Goal: Task Accomplishment & Management: Manage account settings

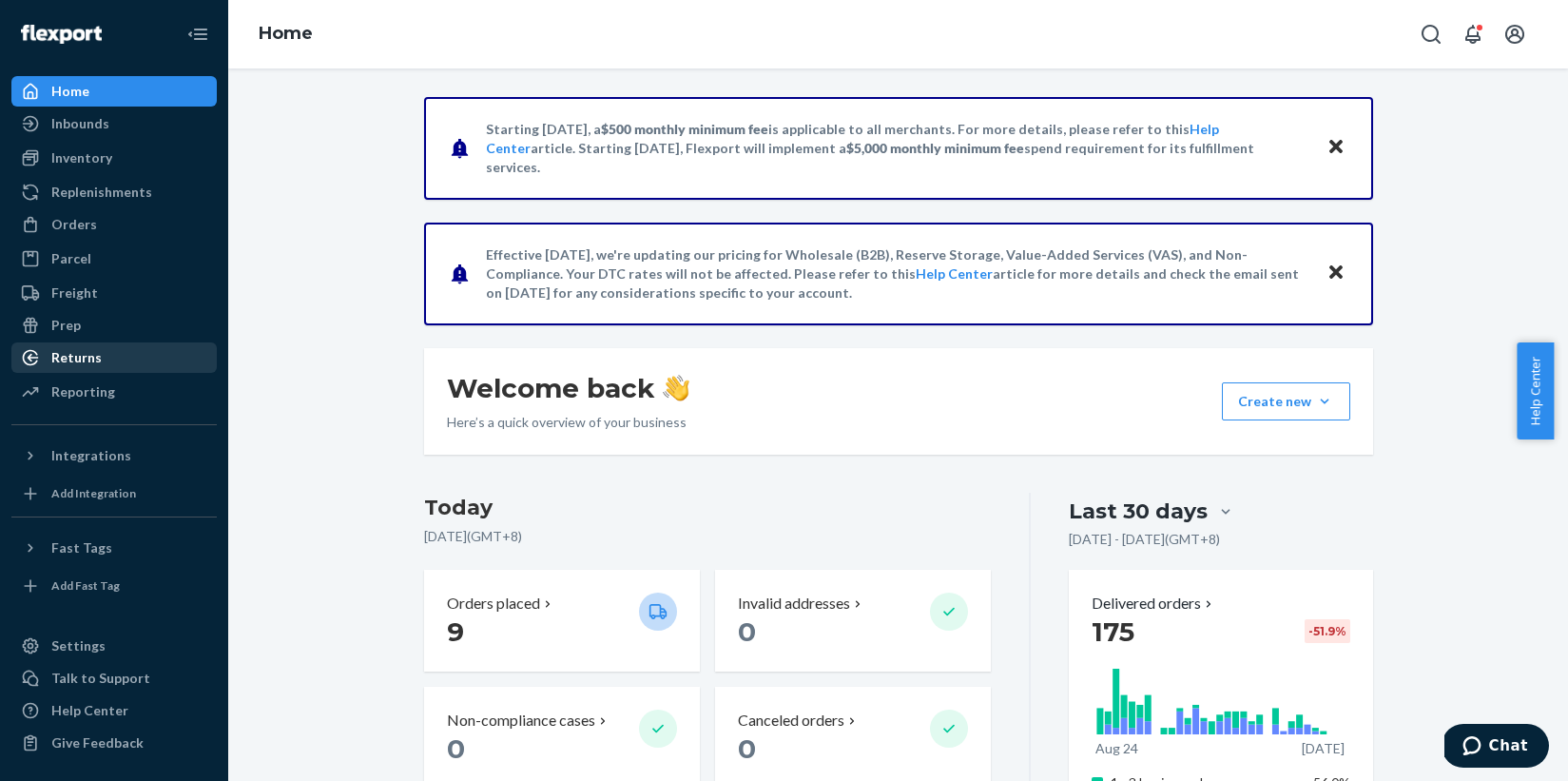
click at [69, 361] on div "Returns" at bounding box center [76, 357] width 51 height 19
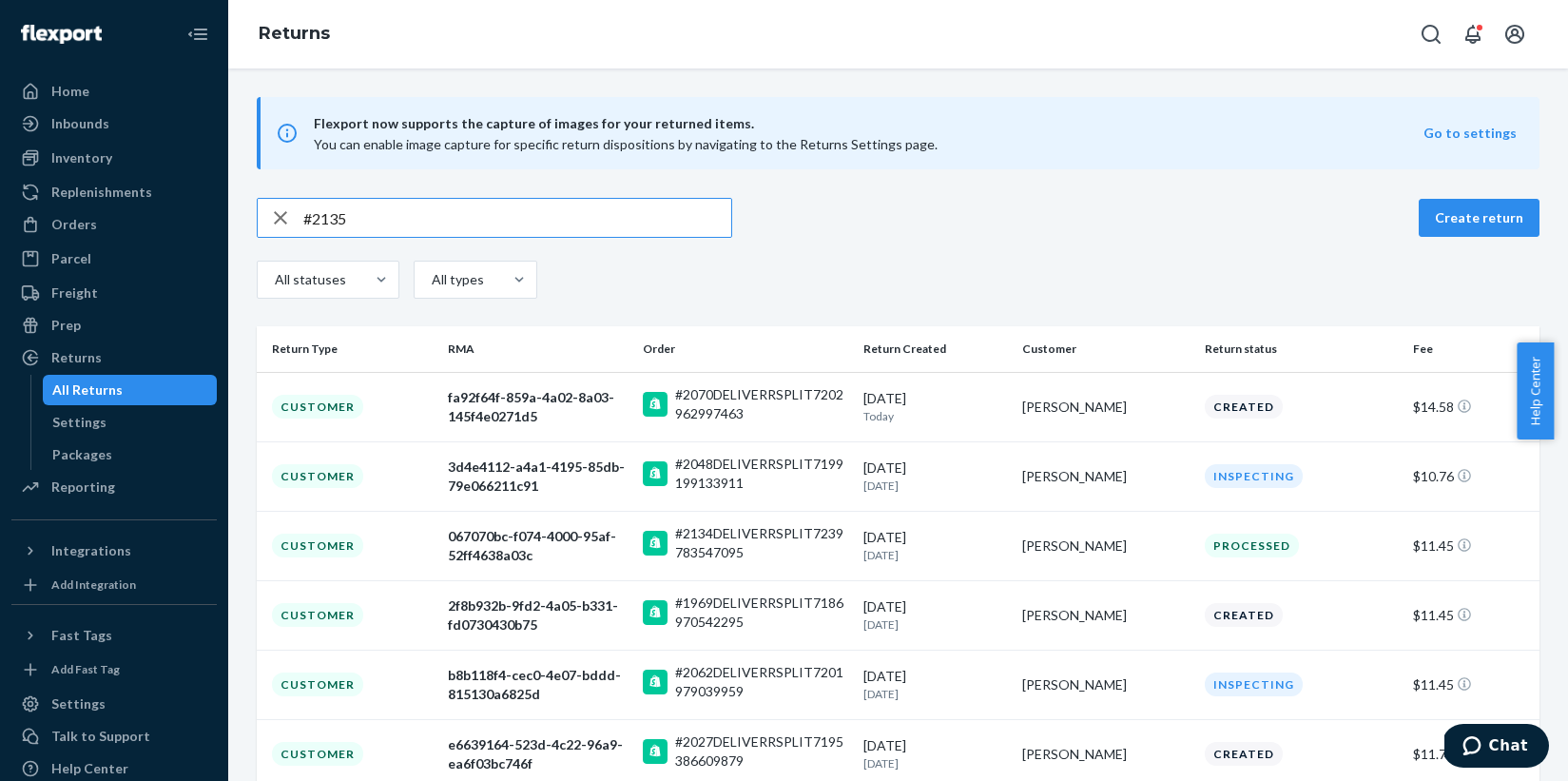
type input "#2135"
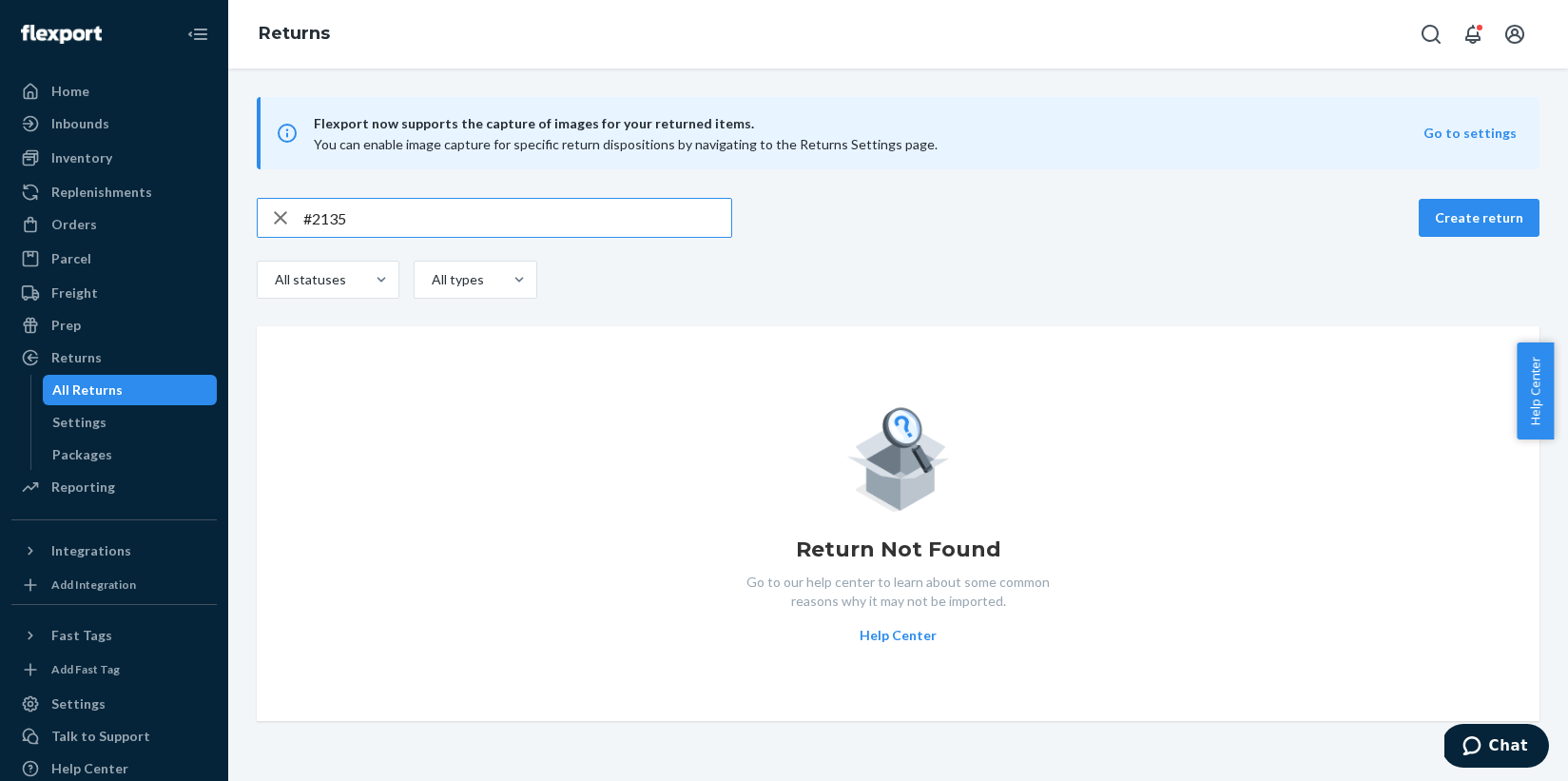
drag, startPoint x: 312, startPoint y: 220, endPoint x: 381, endPoint y: 220, distance: 69.0
click at [381, 220] on input "#2135" at bounding box center [517, 217] width 427 height 38
click at [90, 221] on div "Orders" at bounding box center [74, 224] width 46 height 19
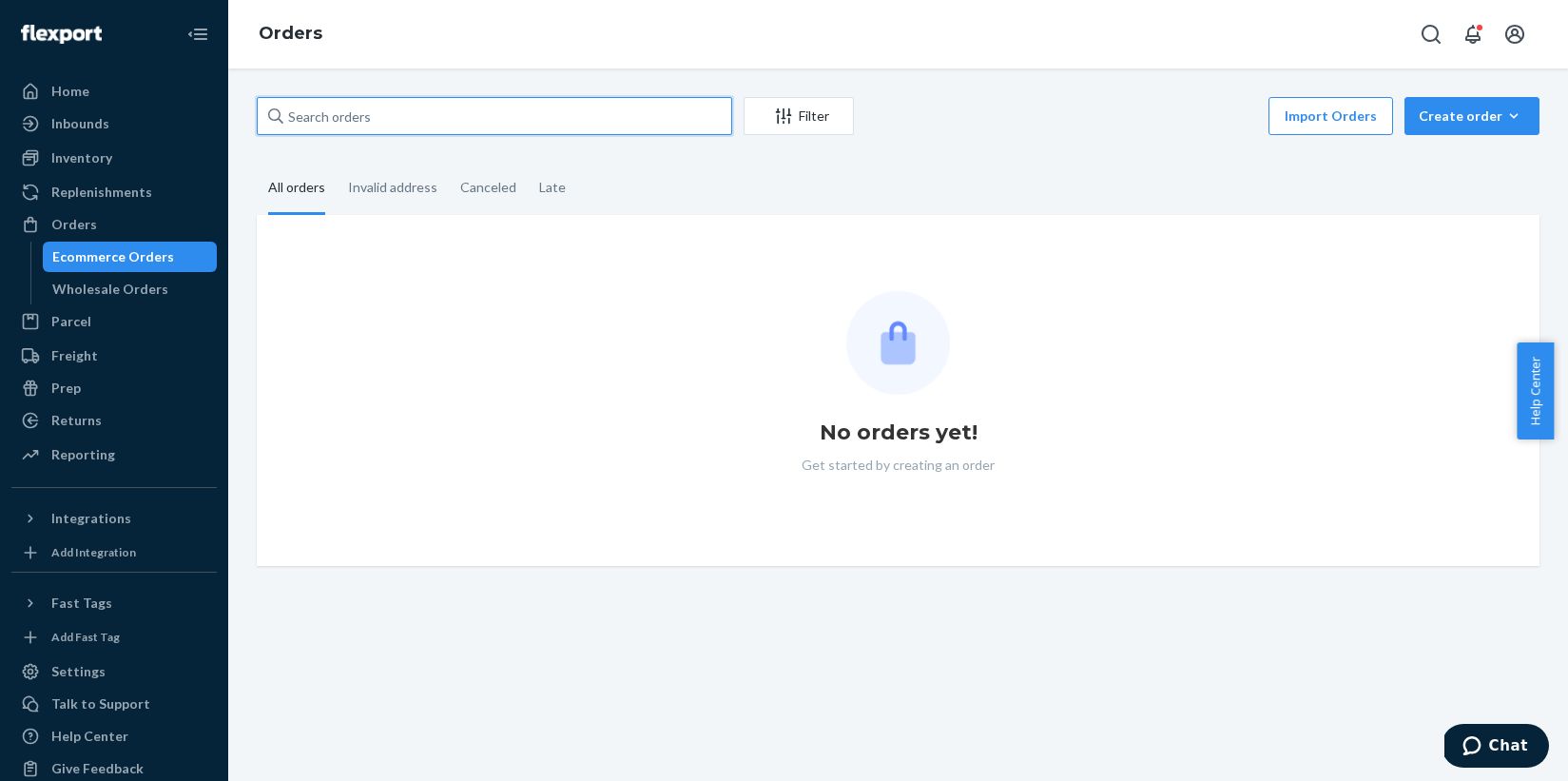
click at [313, 124] on input "text" at bounding box center [494, 116] width 475 height 38
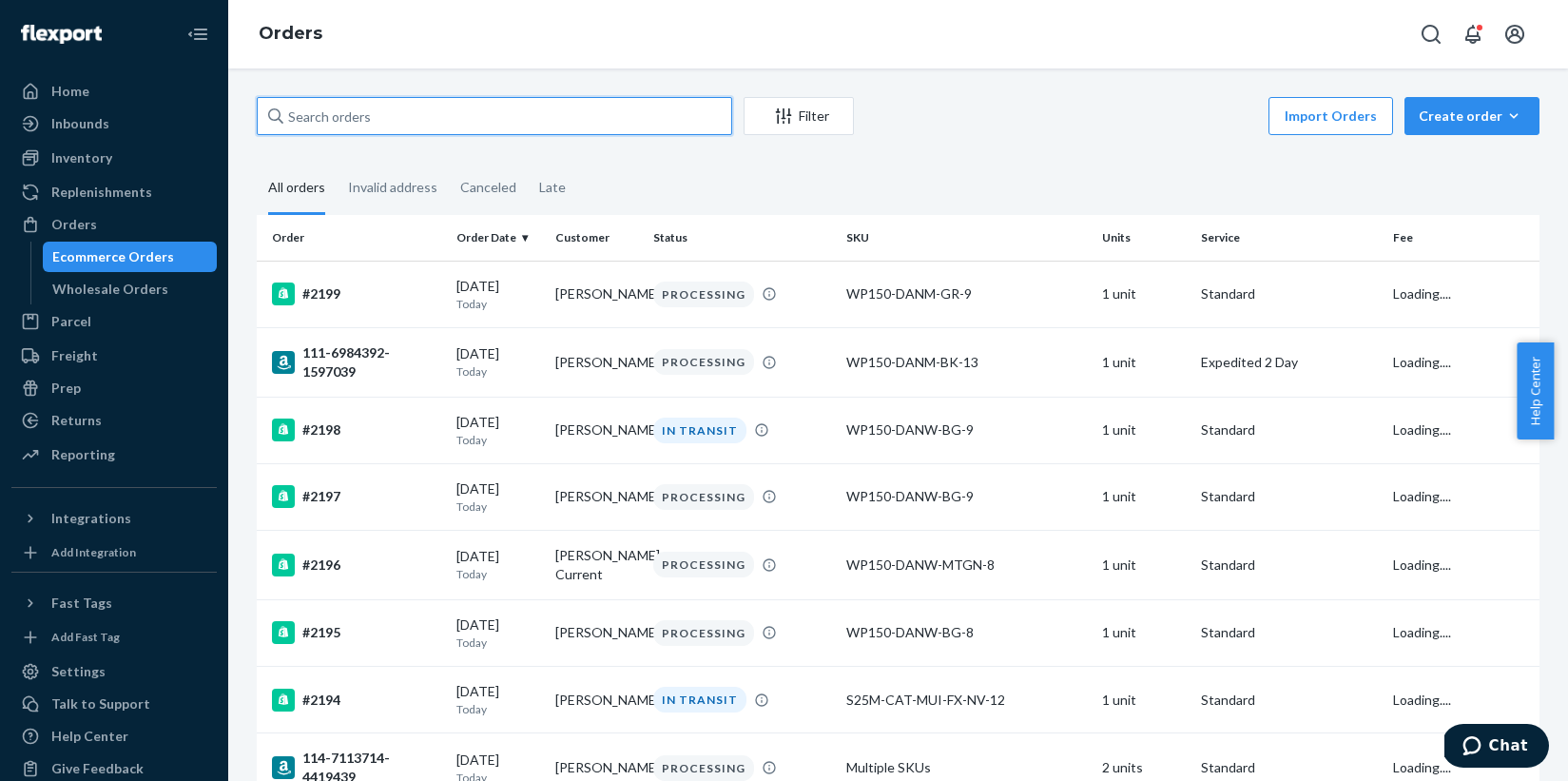
paste input "2135"
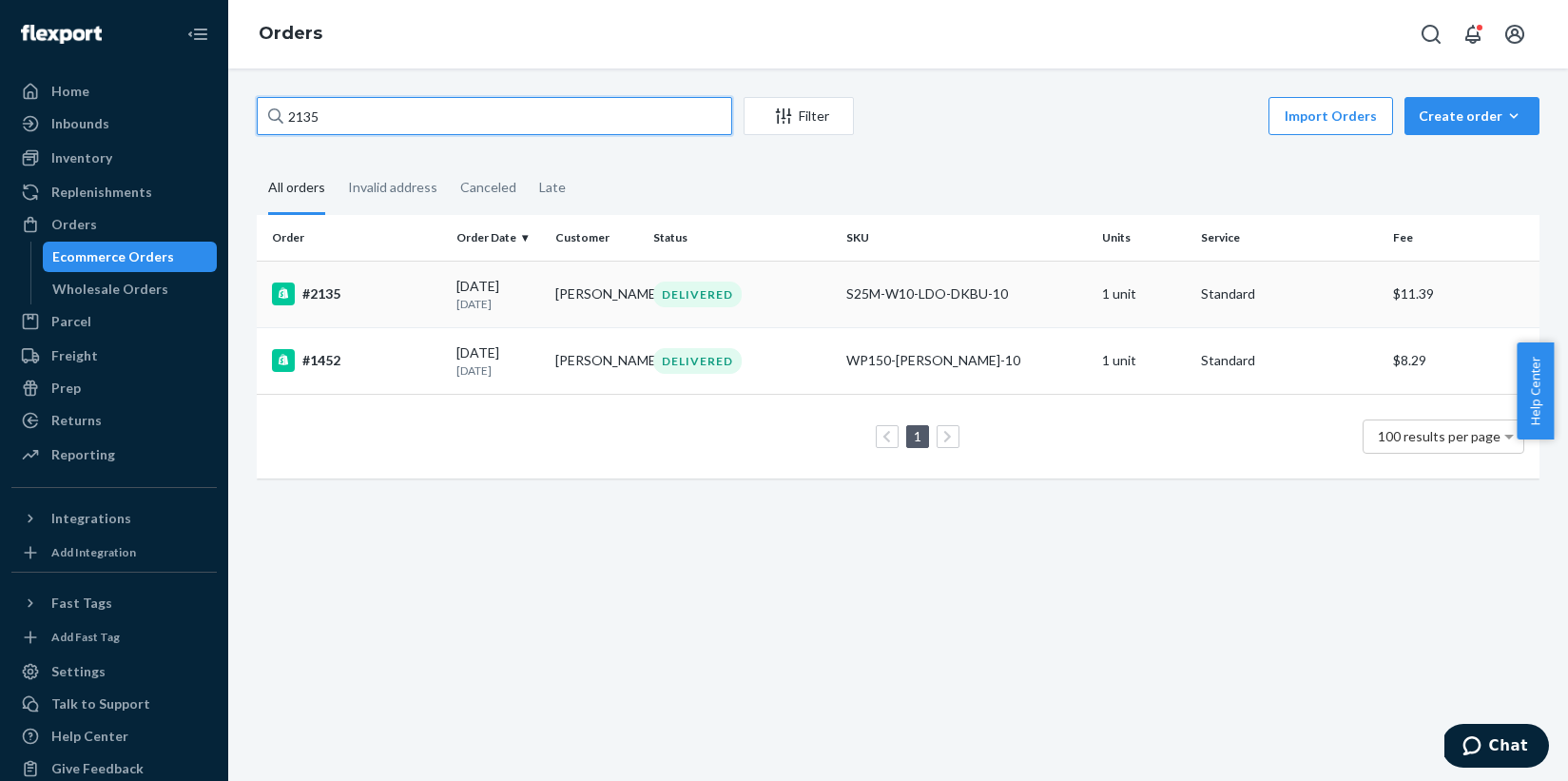
type input "2135"
click at [328, 294] on div "#2135" at bounding box center [356, 294] width 170 height 23
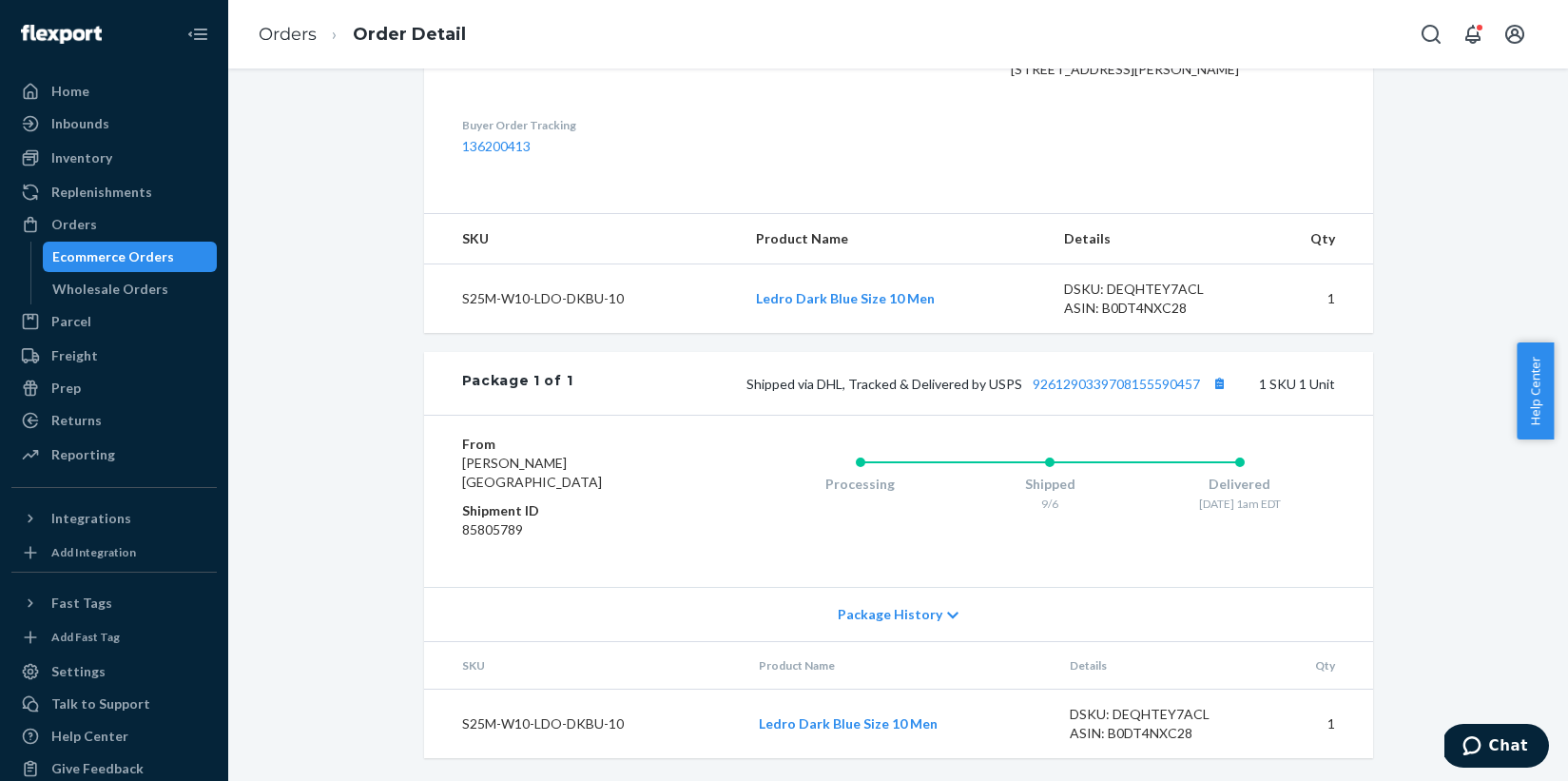
scroll to position [587, 0]
drag, startPoint x: 739, startPoint y: 719, endPoint x: 903, endPoint y: 727, distance: 164.2
click at [903, 727] on tr "S25M-W10-LDO-DKBU-10 Ledro Dark Blue Size 10 Men DSKU: DEQHTEY7ACL ASIN: B0DT4N…" at bounding box center [899, 724] width 949 height 69
copy tr "Ledro Dark Blue Size 10"
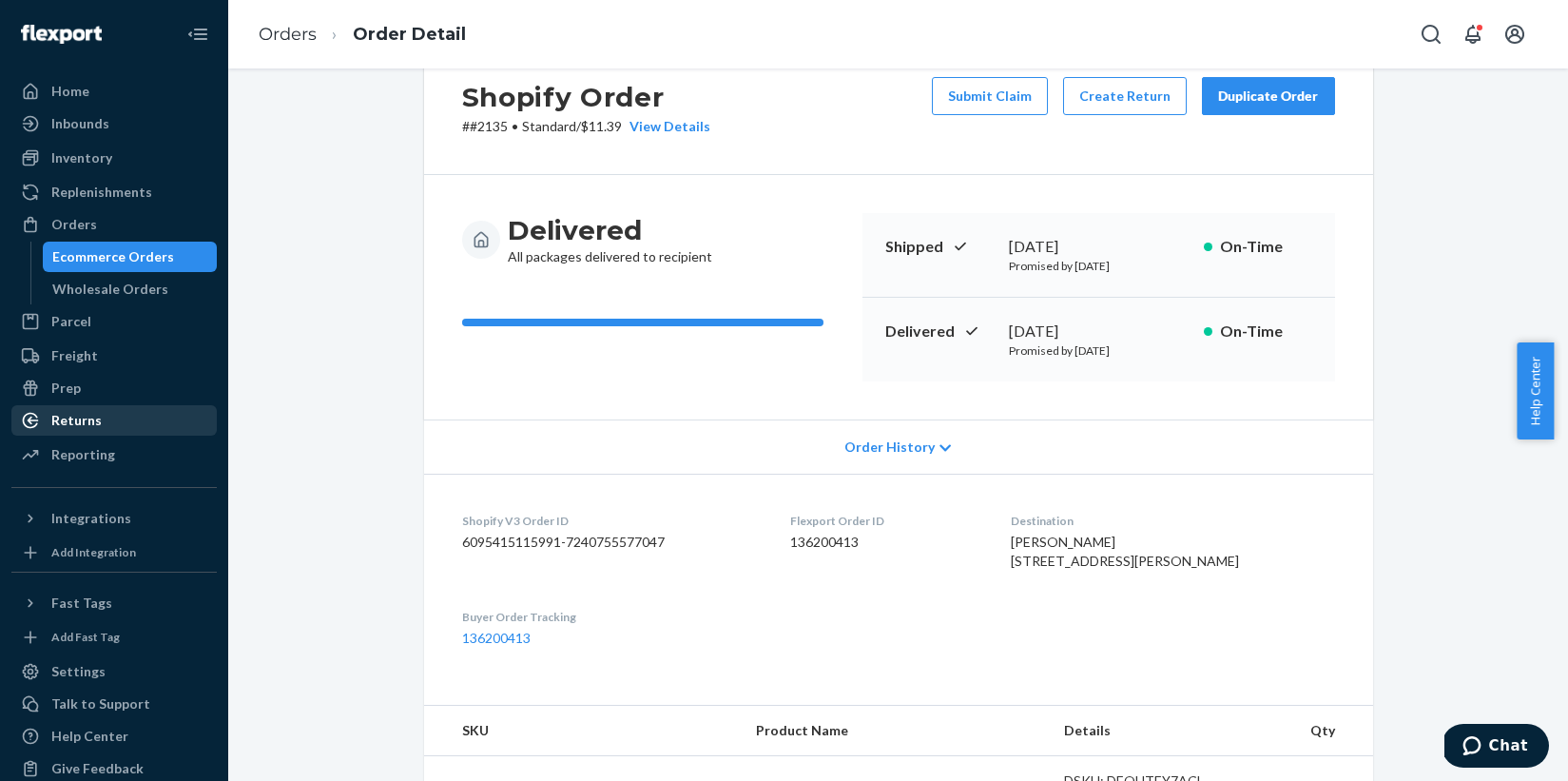
click at [78, 422] on div "Returns" at bounding box center [76, 420] width 51 height 19
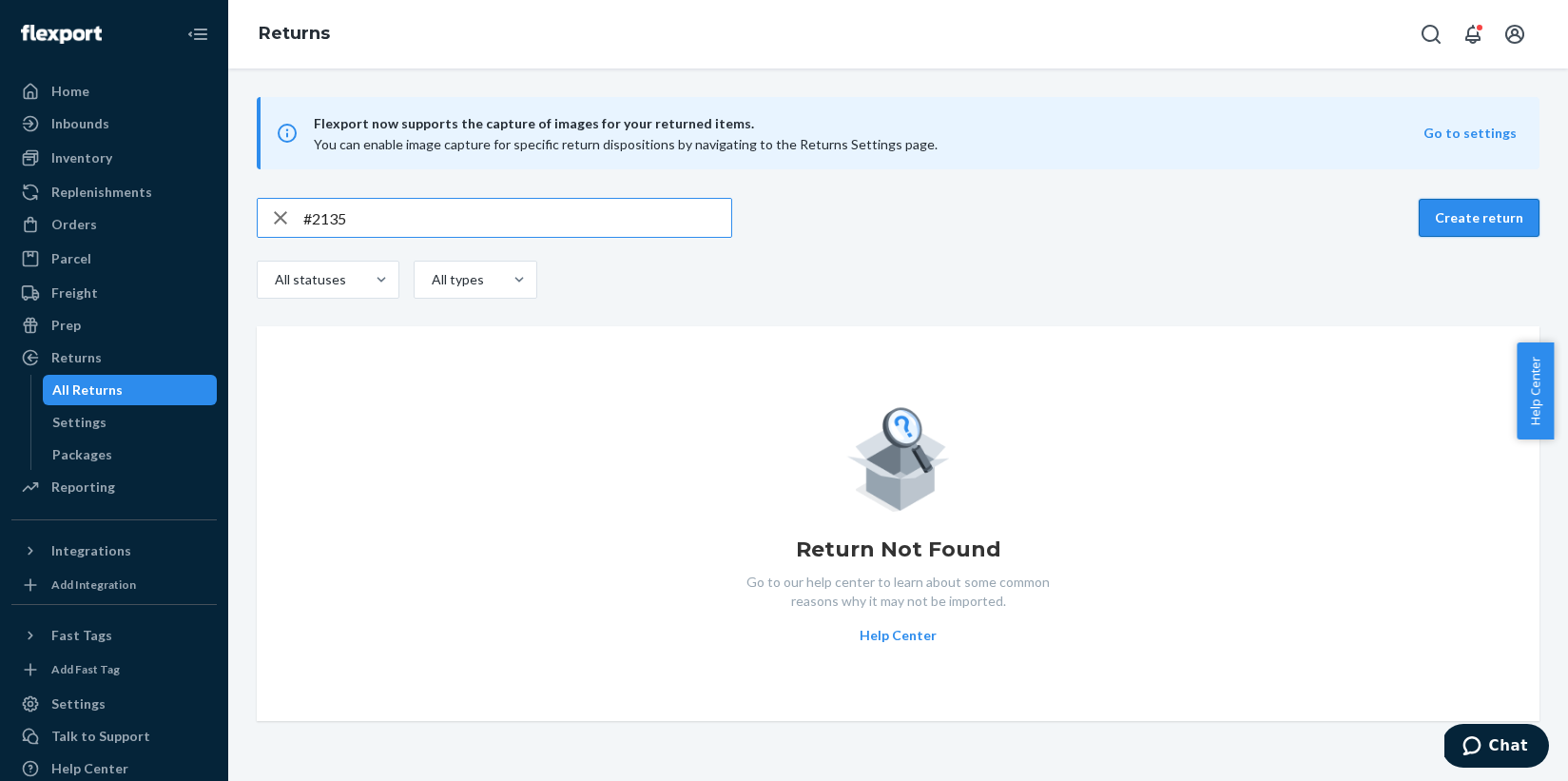
click at [1444, 219] on button "Create return" at bounding box center [1479, 217] width 121 height 38
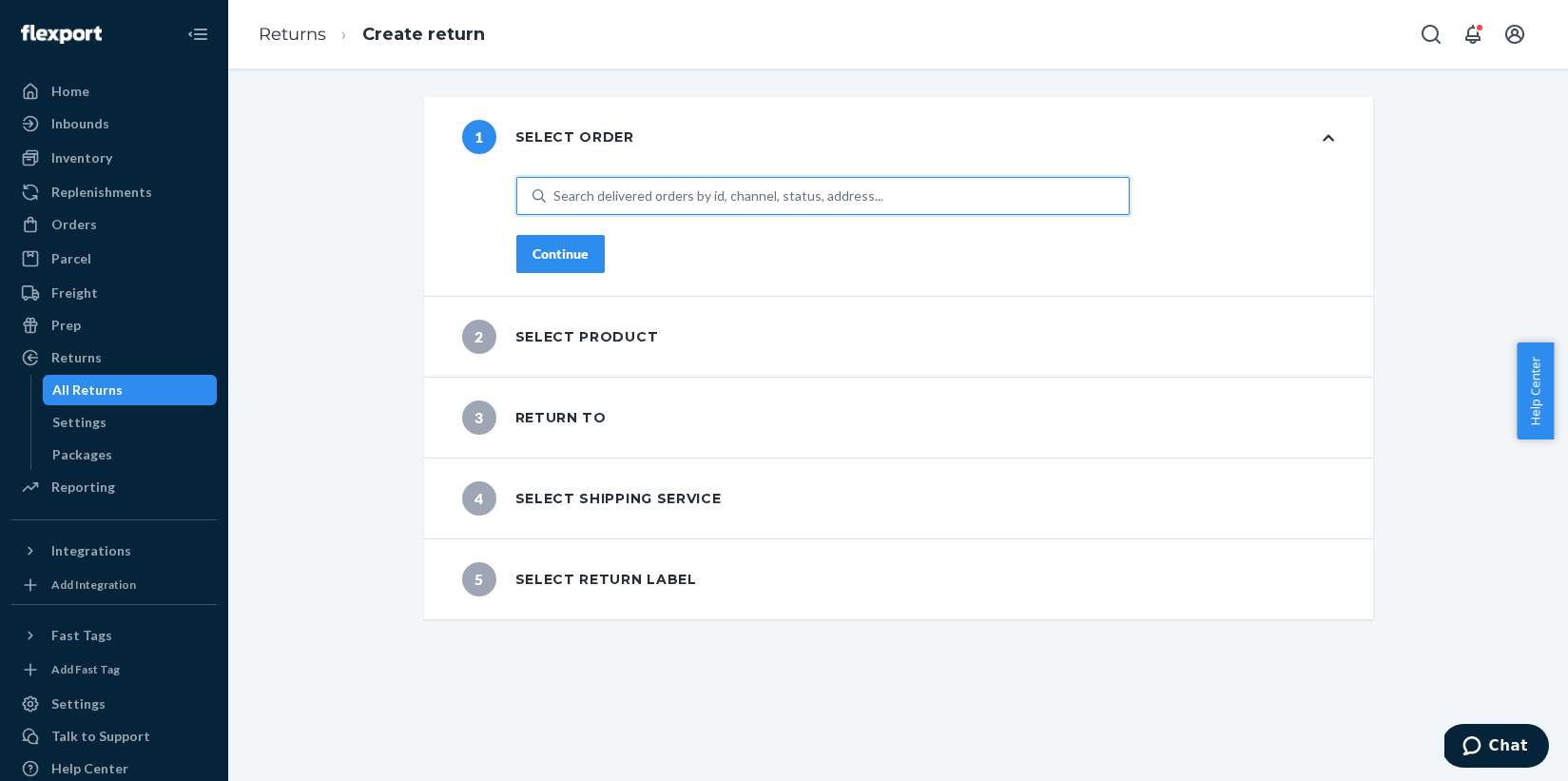
click at [590, 185] on div "Search delivered orders by id, channel, status, address..." at bounding box center [837, 195] width 583 height 35
click at [555, 187] on input "0 results available. Use Up and Down to choose options, press Enter to select t…" at bounding box center [554, 195] width 2 height 19
paste input "2135"
type input "2135"
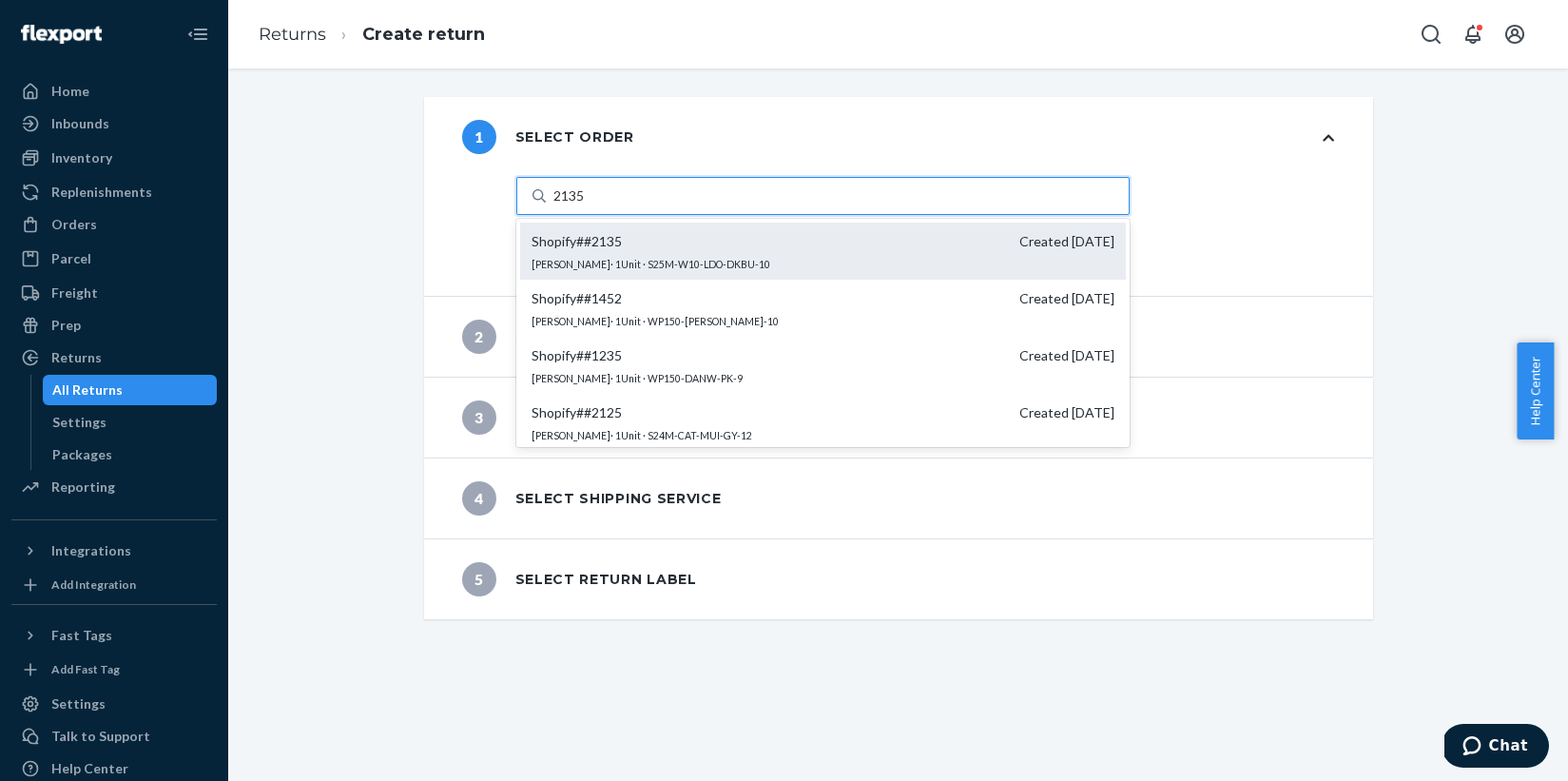
click at [556, 242] on span "Shopify # #2135" at bounding box center [576, 241] width 90 height 19
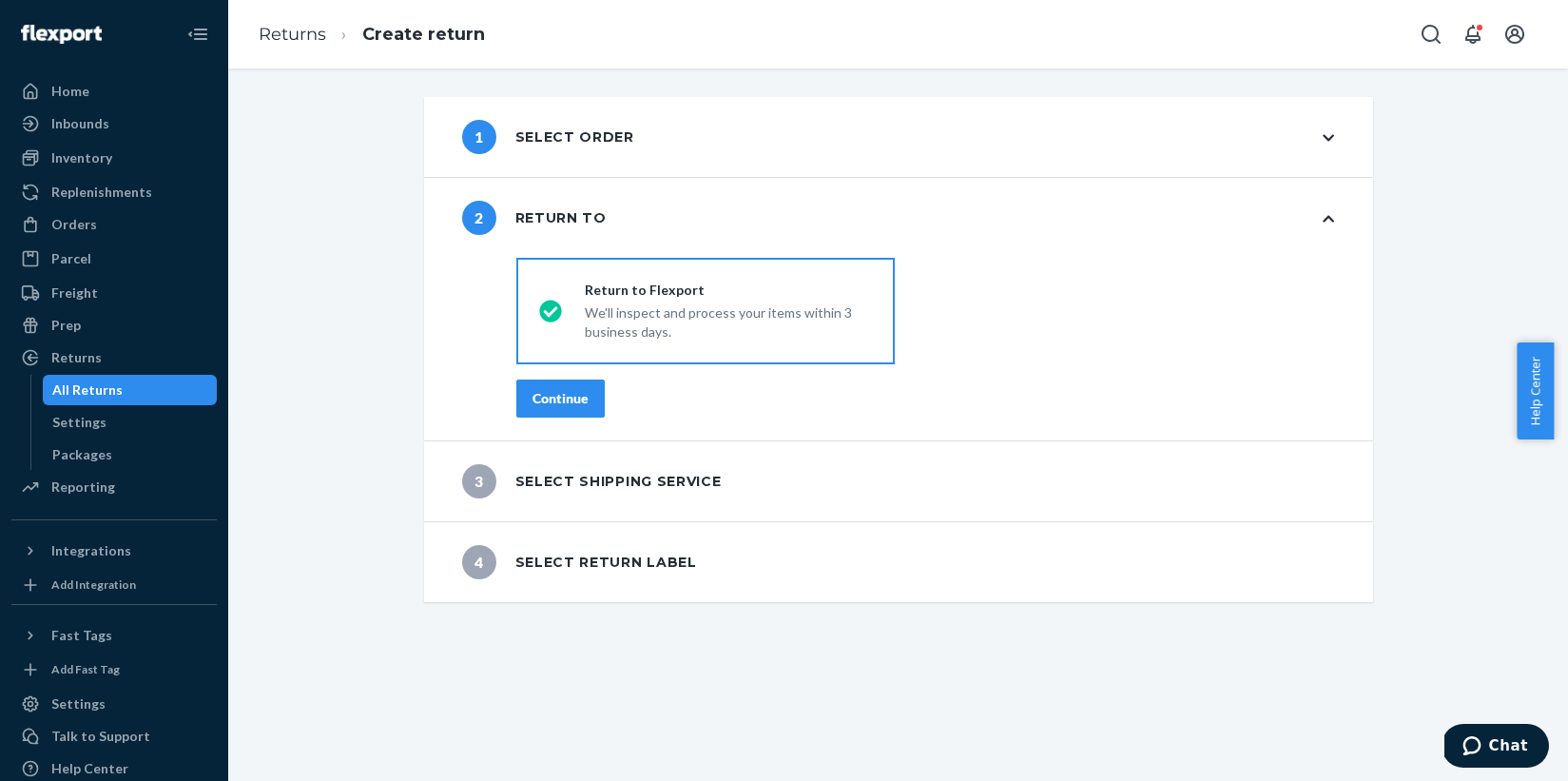
click at [553, 399] on div "Continue" at bounding box center [560, 398] width 57 height 19
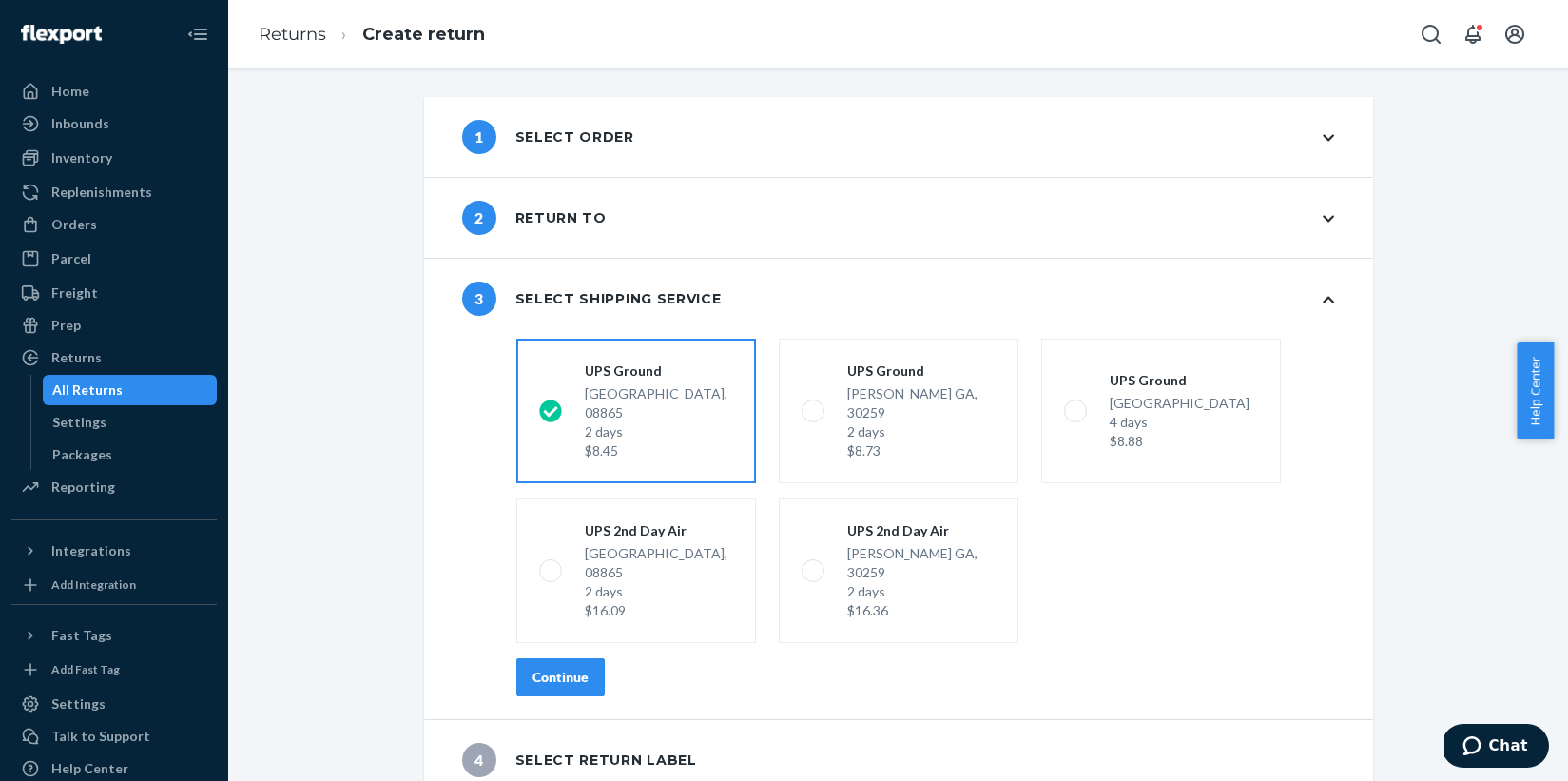
click at [533, 668] on div "Continue" at bounding box center [560, 677] width 57 height 19
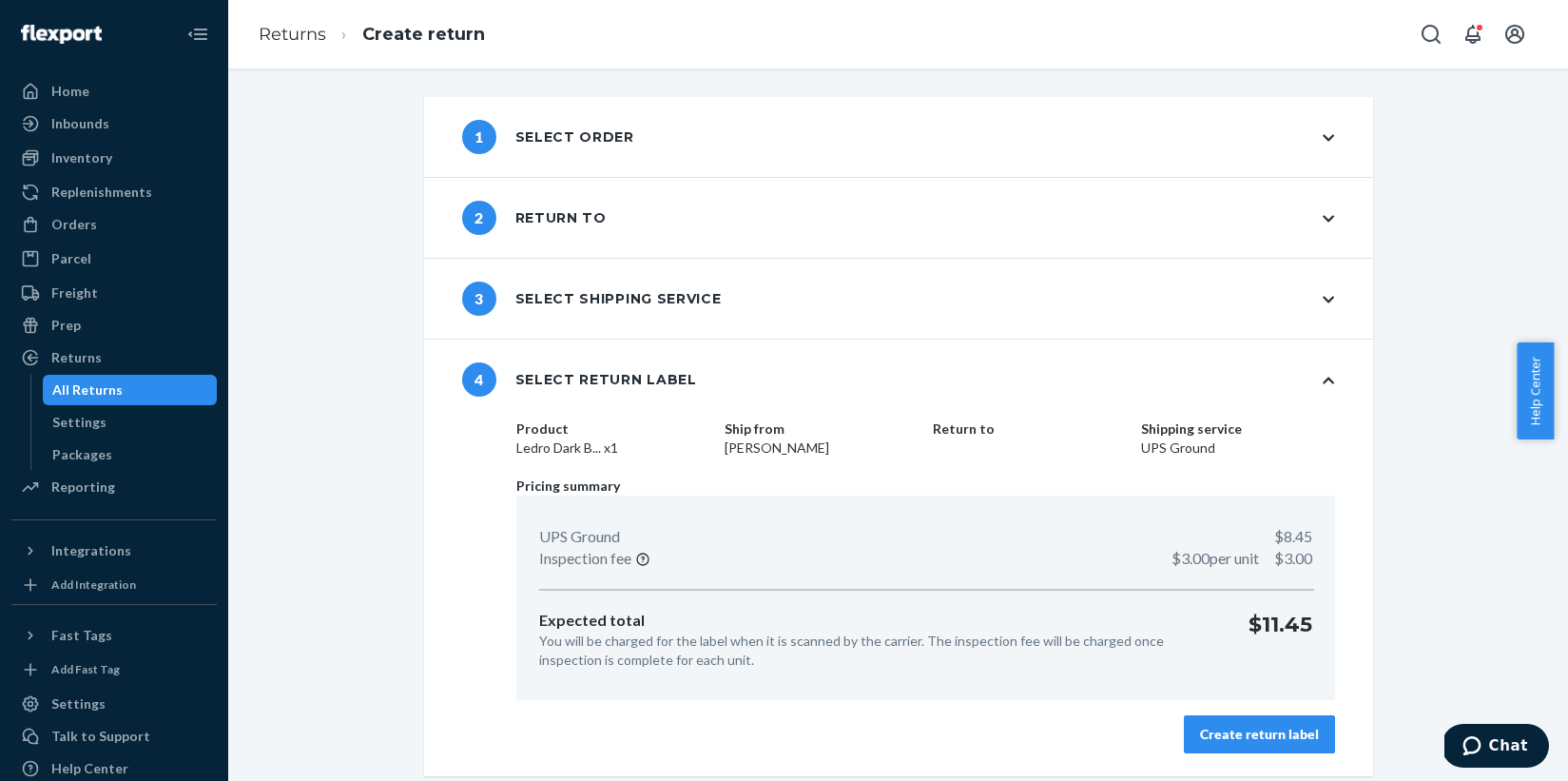
click at [1238, 729] on div "Create return label" at bounding box center [1260, 734] width 119 height 19
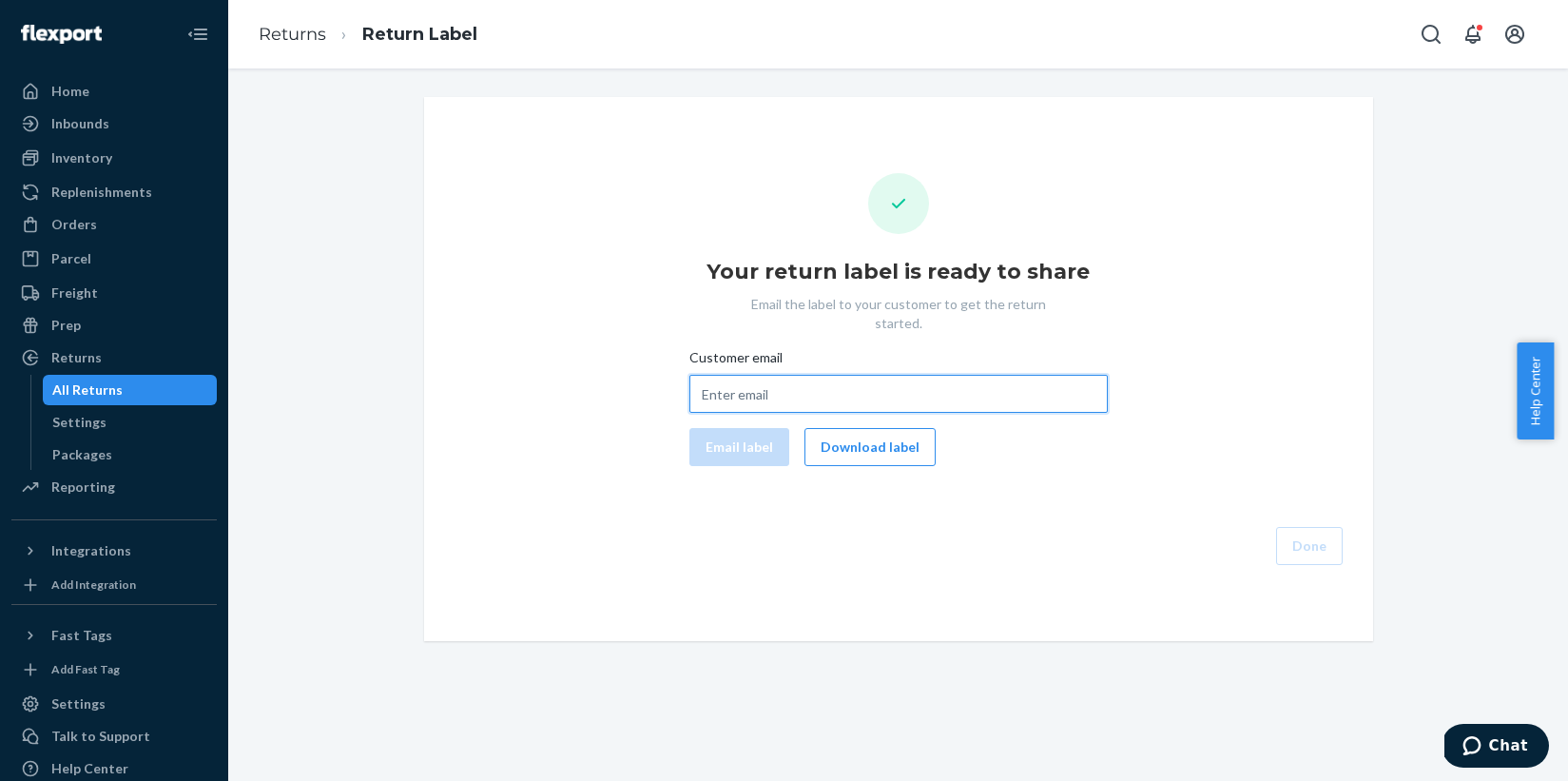
click at [817, 384] on input "Customer email" at bounding box center [899, 394] width 419 height 38
paste input "edso329@aol.com"
type input "edso329@aol.com"
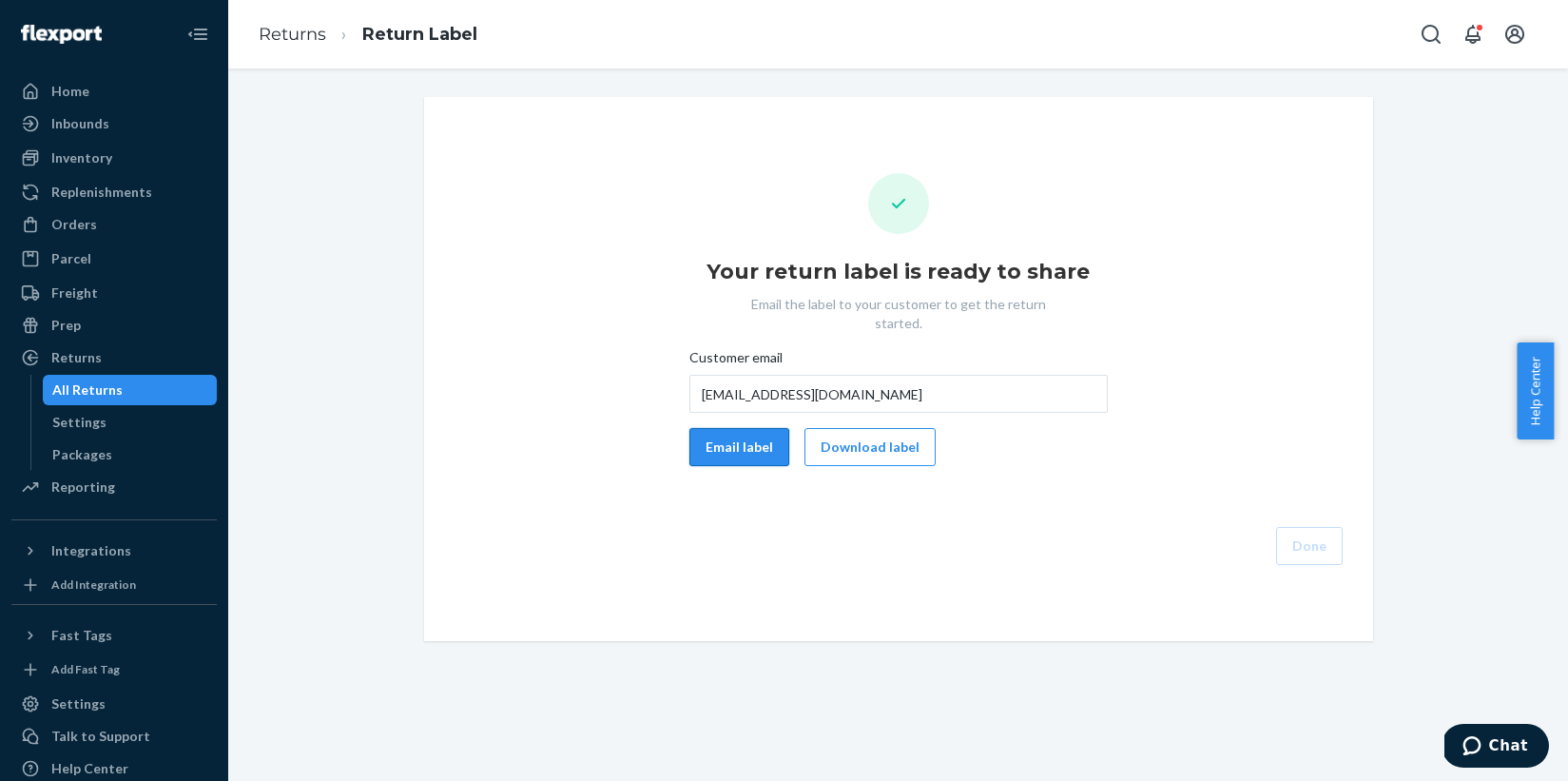
click at [748, 429] on button "Email label" at bounding box center [739, 447] width 100 height 38
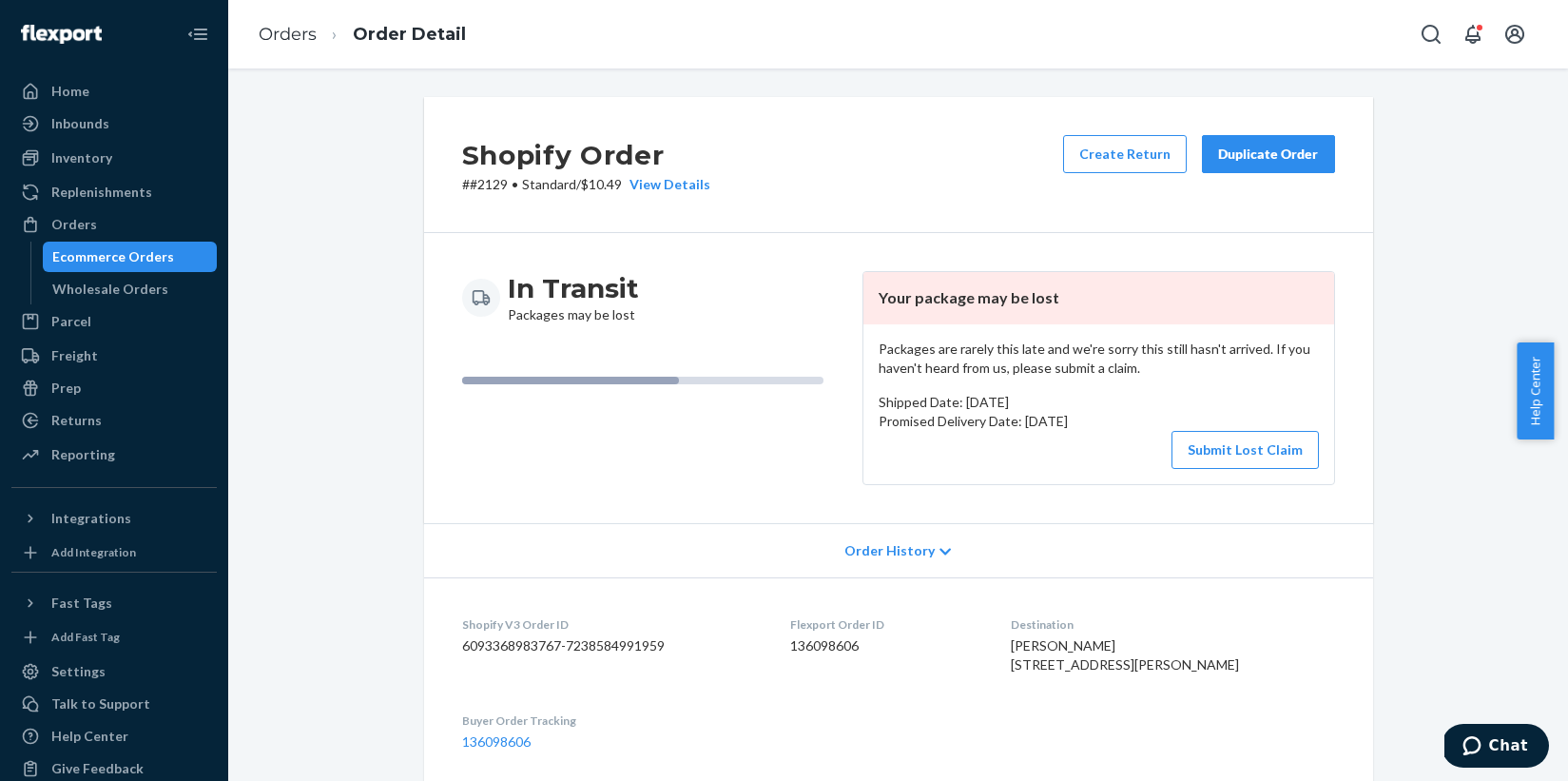
drag, startPoint x: 872, startPoint y: 421, endPoint x: 1136, endPoint y: 421, distance: 264.0
click at [1136, 421] on p "Promised Delivery Date: September 15, 2025" at bounding box center [1099, 421] width 440 height 19
copy p "Promised Delivery Date: September 15, 2025"
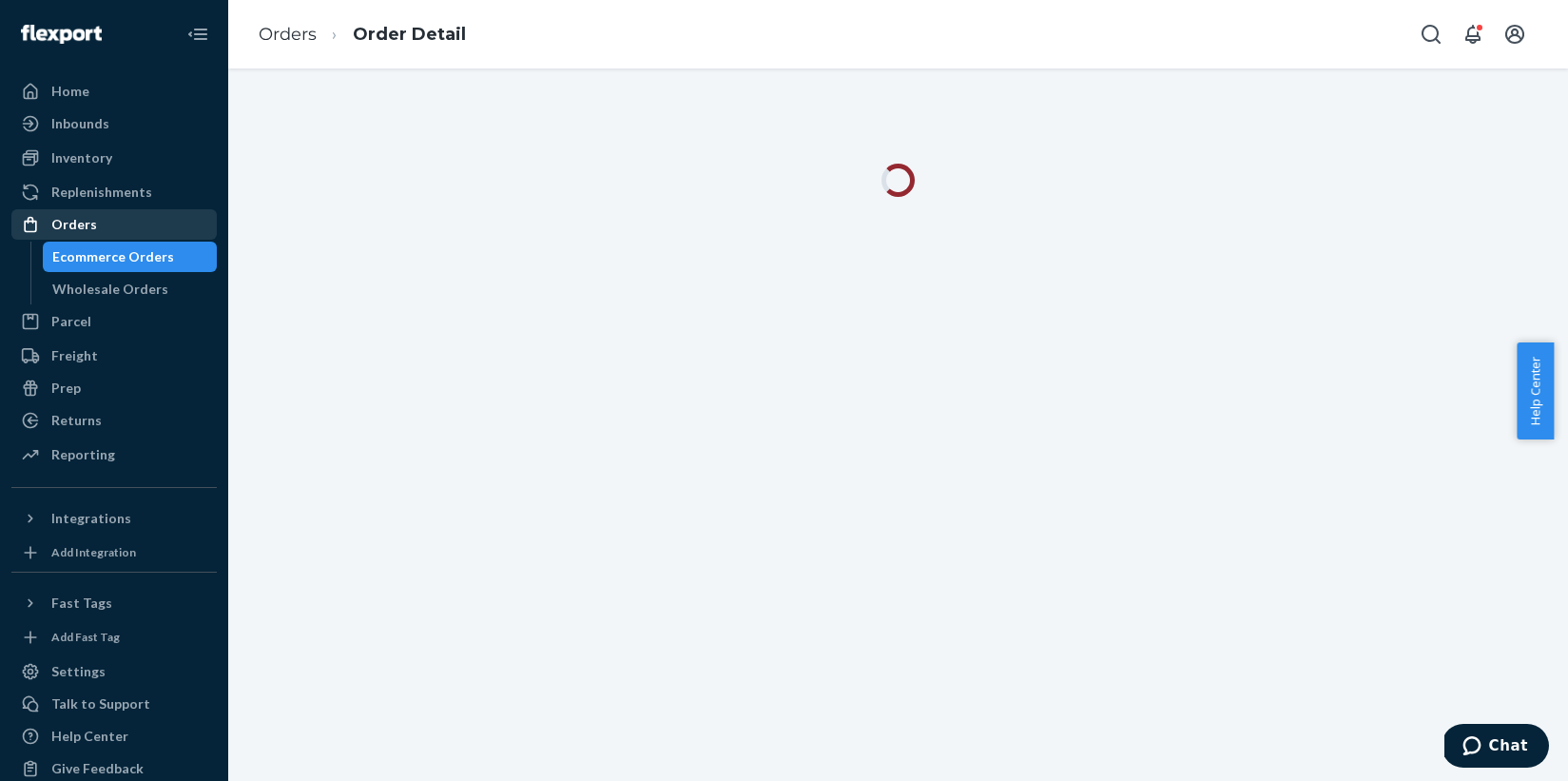
click at [84, 224] on div "Orders" at bounding box center [74, 224] width 46 height 19
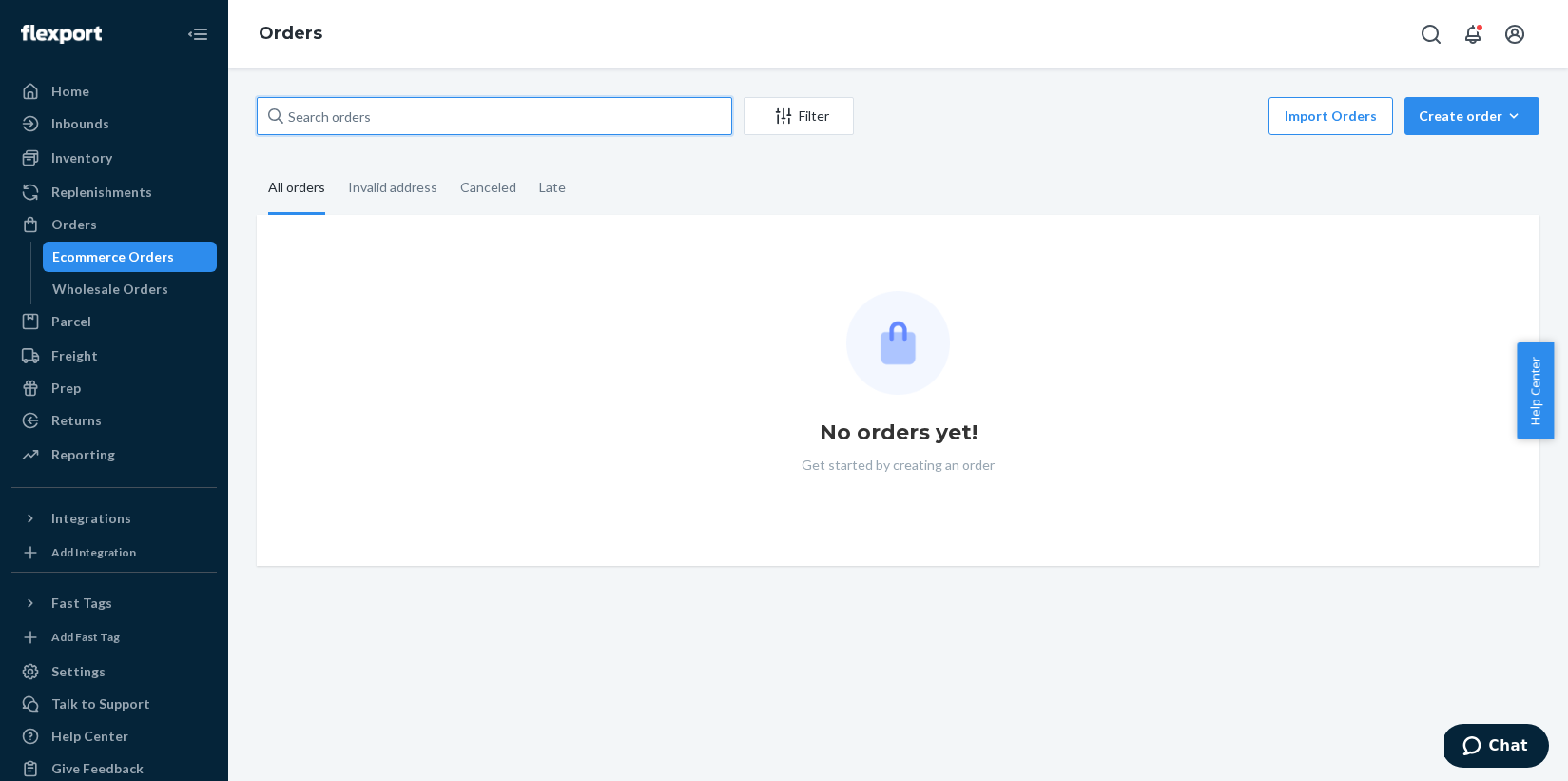
click at [353, 125] on input "text" at bounding box center [494, 116] width 475 height 38
paste input "2129"
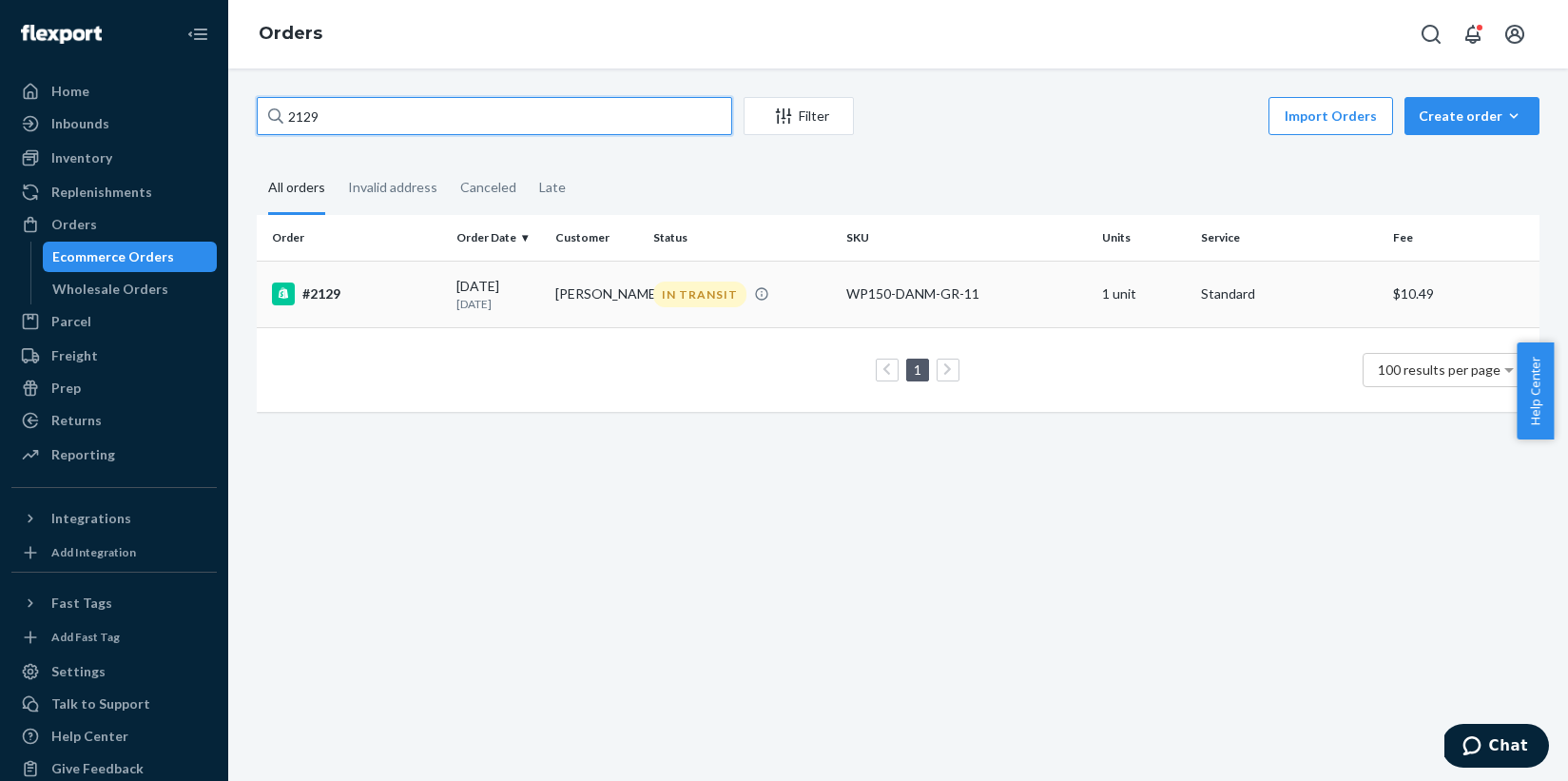
type input "2129"
click at [324, 291] on div "#2129" at bounding box center [356, 294] width 170 height 23
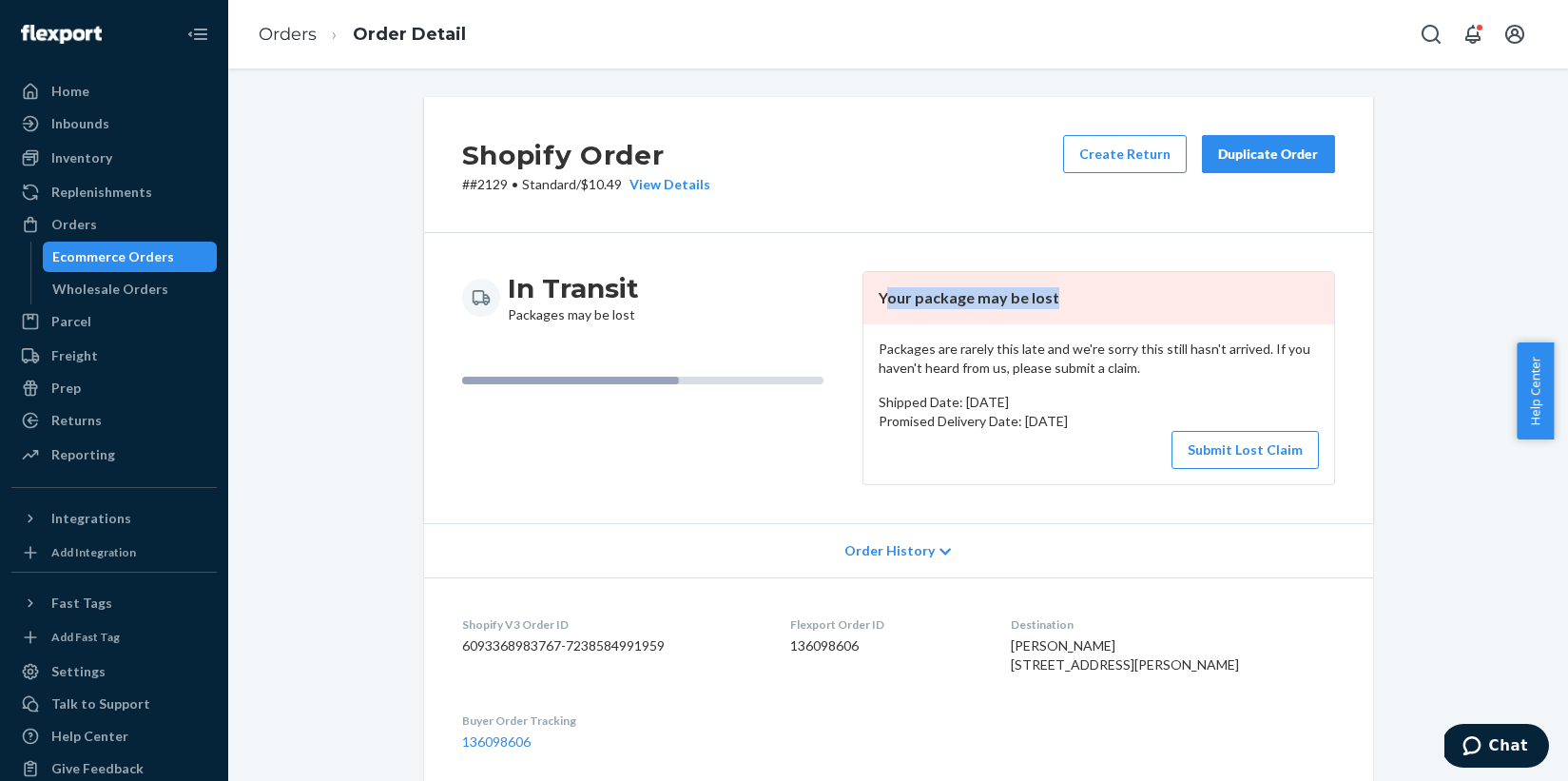
drag, startPoint x: 883, startPoint y: 301, endPoint x: 1067, endPoint y: 299, distance: 184.0
click at [1067, 299] on header "Your package may be lost" at bounding box center [1099, 298] width 471 height 53
click at [967, 290] on header "Your package may be lost" at bounding box center [1099, 298] width 471 height 53
drag, startPoint x: 906, startPoint y: 301, endPoint x: 1106, endPoint y: 310, distance: 200.2
click at [1106, 310] on header "Your package may be lost" at bounding box center [1099, 298] width 471 height 53
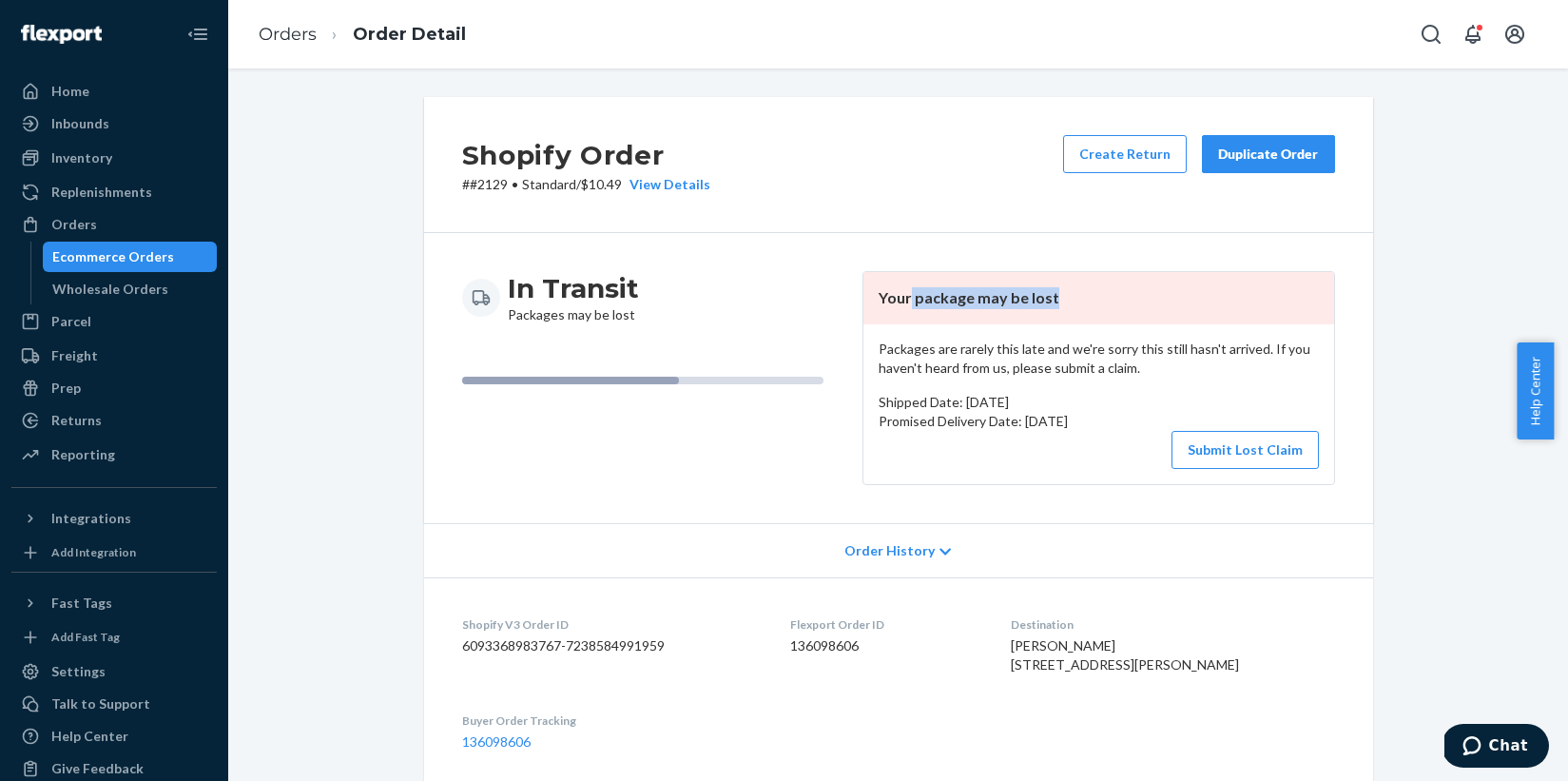
copy header "package may be lost"
click at [82, 422] on div "Returns" at bounding box center [76, 420] width 51 height 19
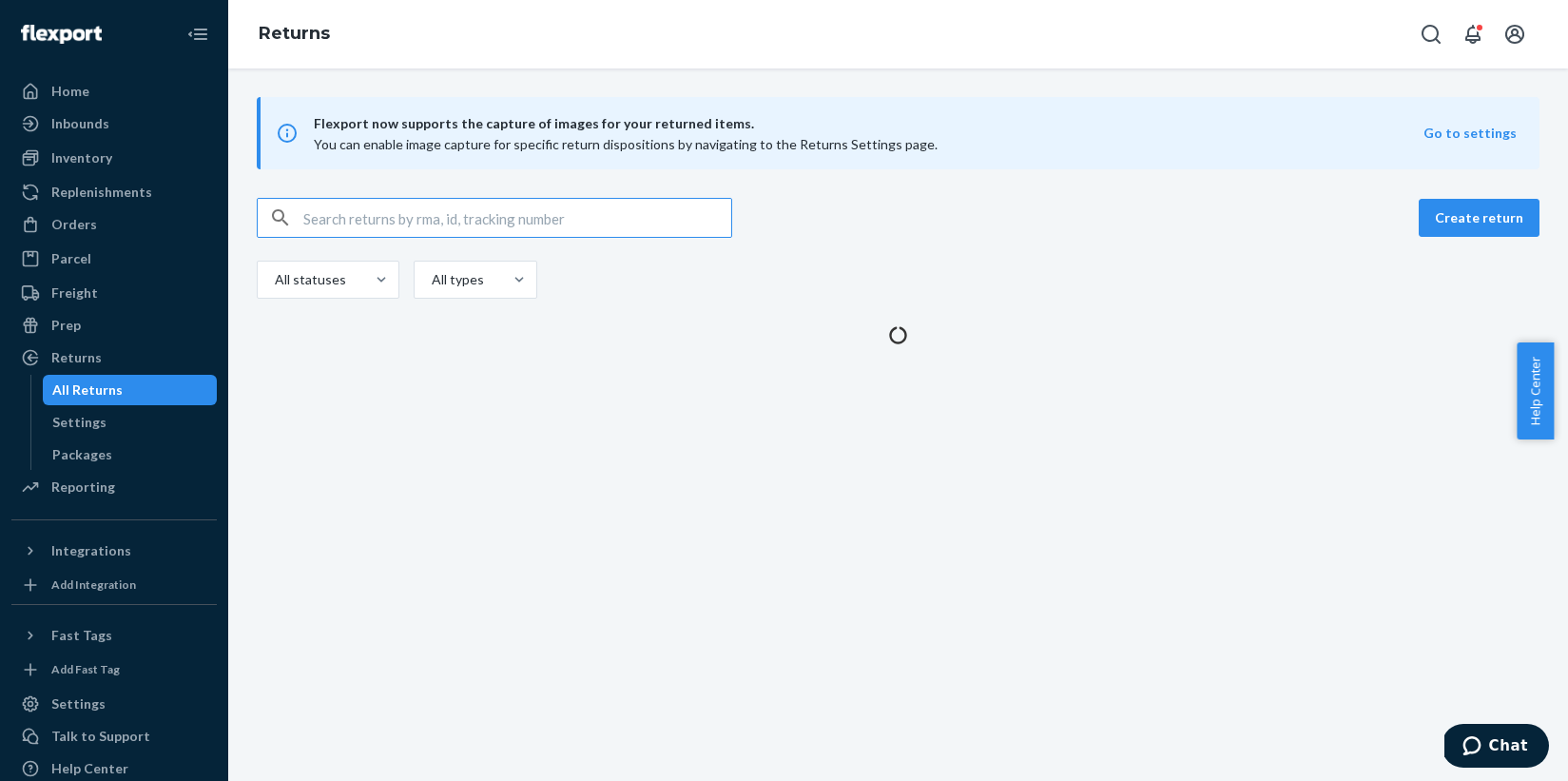
click at [411, 212] on input "text" at bounding box center [517, 217] width 427 height 38
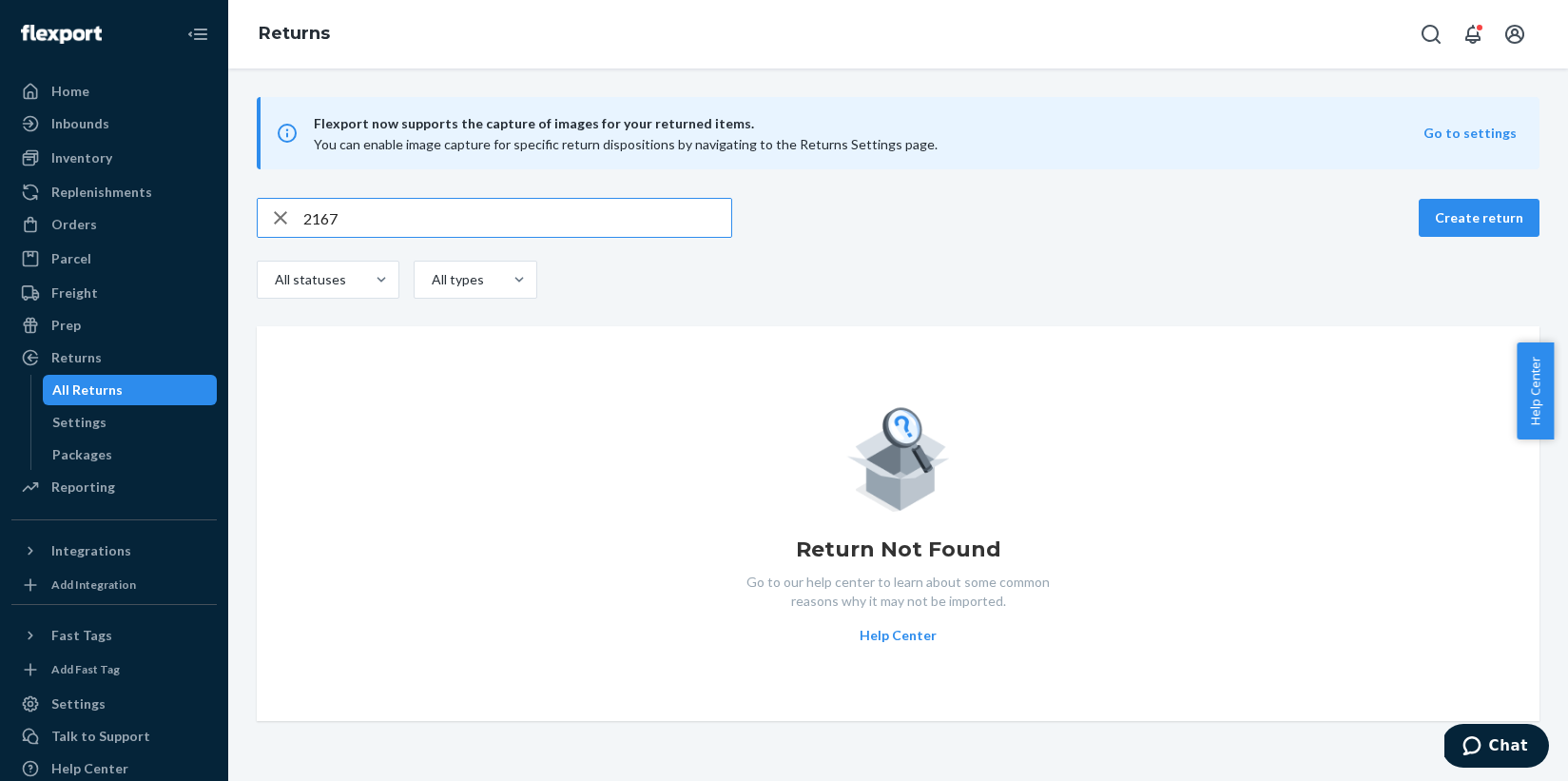
type input "2167"
click at [80, 261] on div "Parcel" at bounding box center [71, 258] width 40 height 19
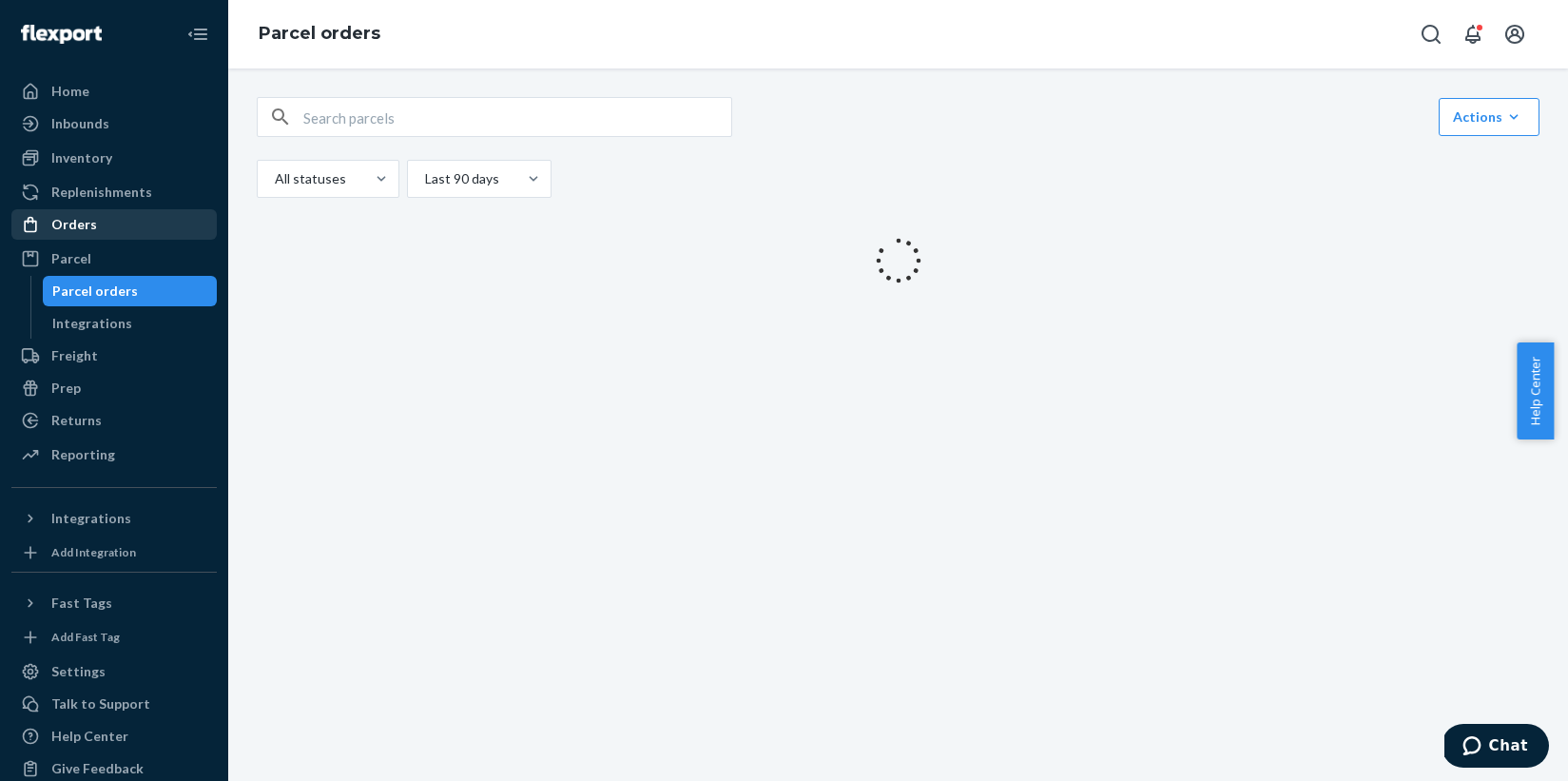
click at [89, 222] on div "Orders" at bounding box center [74, 224] width 46 height 19
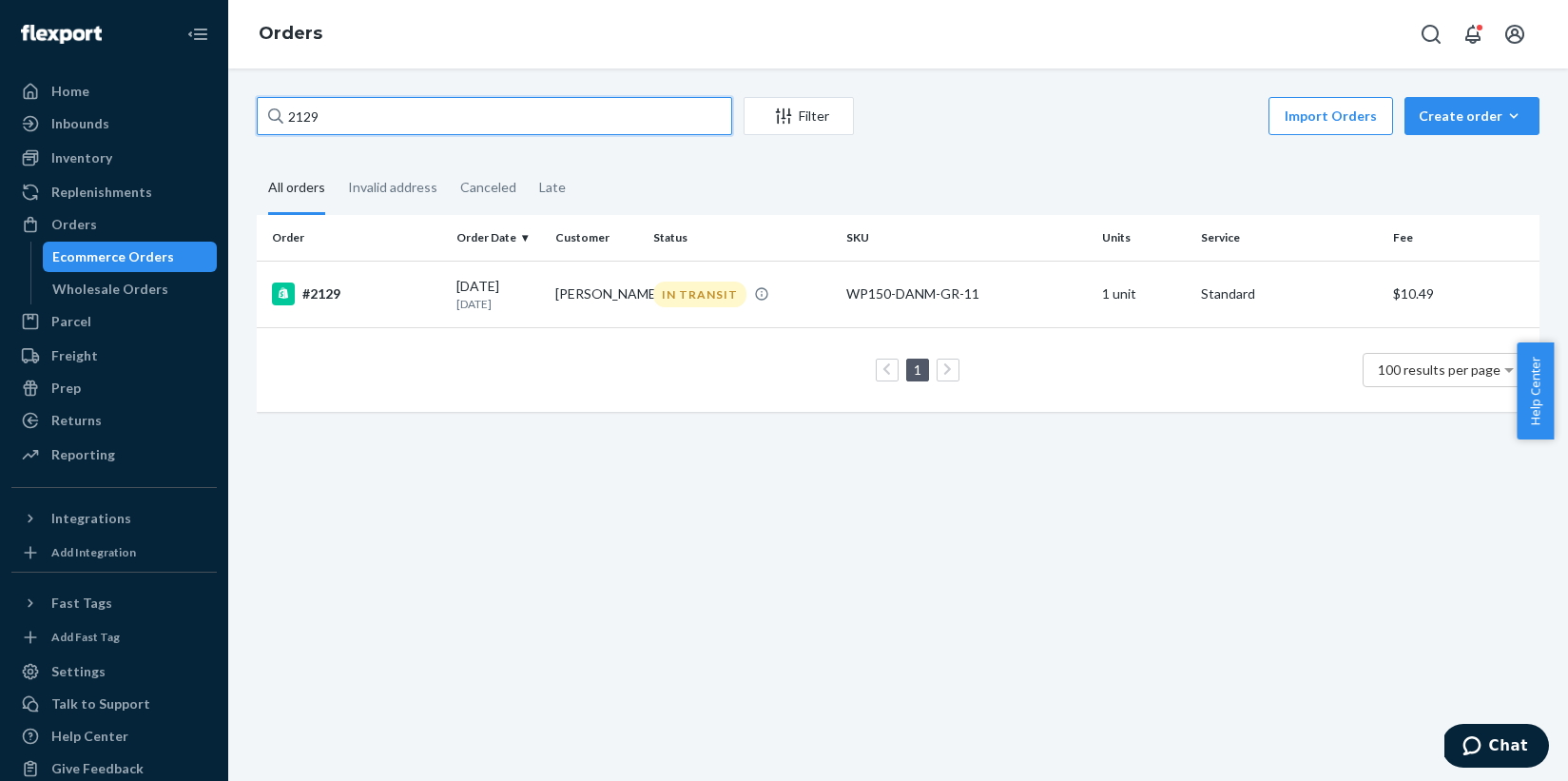
click at [348, 120] on input "2129" at bounding box center [494, 116] width 475 height 38
drag, startPoint x: 338, startPoint y: 117, endPoint x: 241, endPoint y: 116, distance: 97.0
click at [241, 116] on div "2129 Filter Import Orders Create order Ecommerce order Removal order All orders…" at bounding box center [898, 425] width 1340 height 713
paste input "67"
type input "2167"
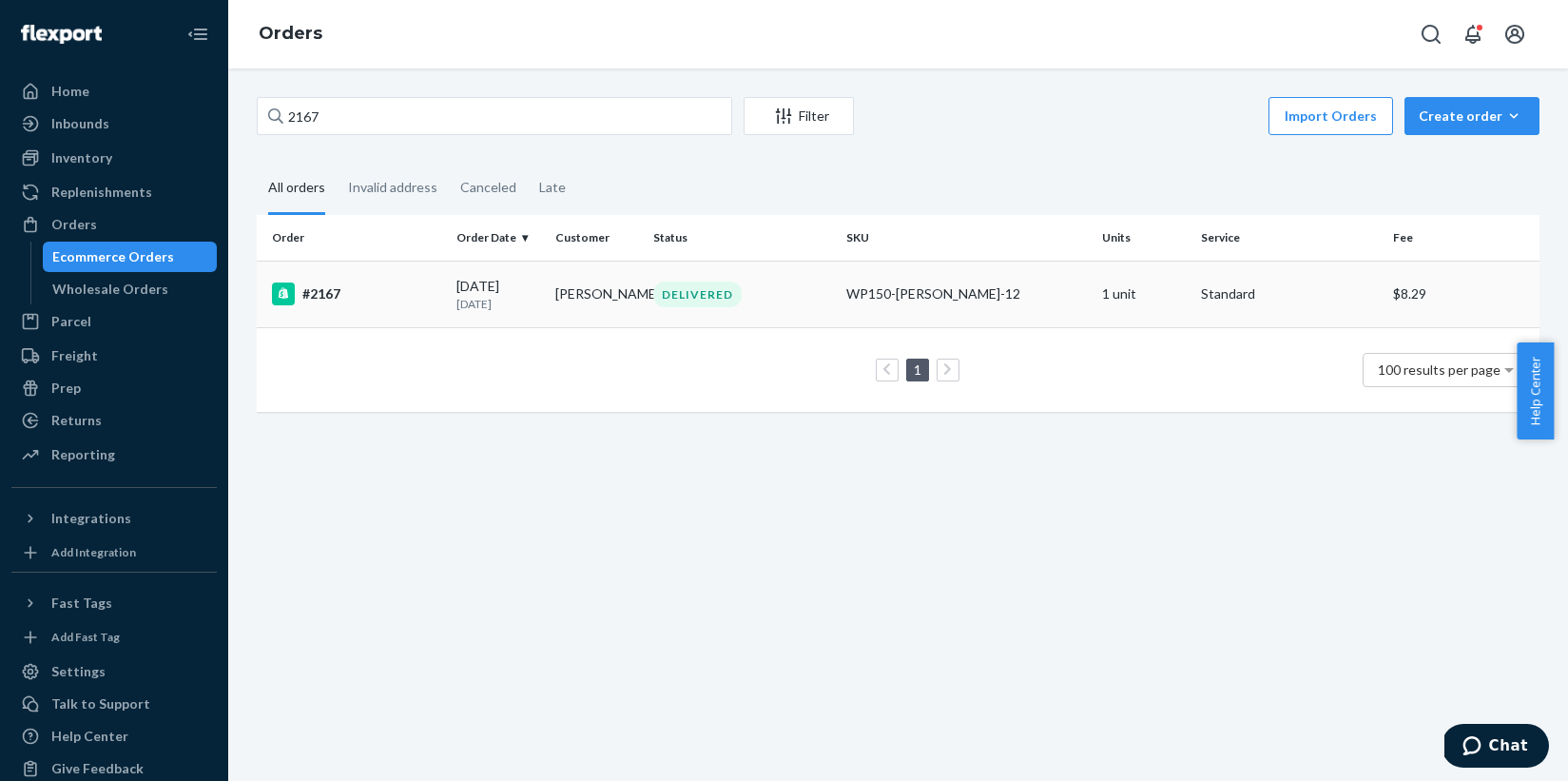
click at [315, 292] on div "#2167" at bounding box center [356, 294] width 170 height 23
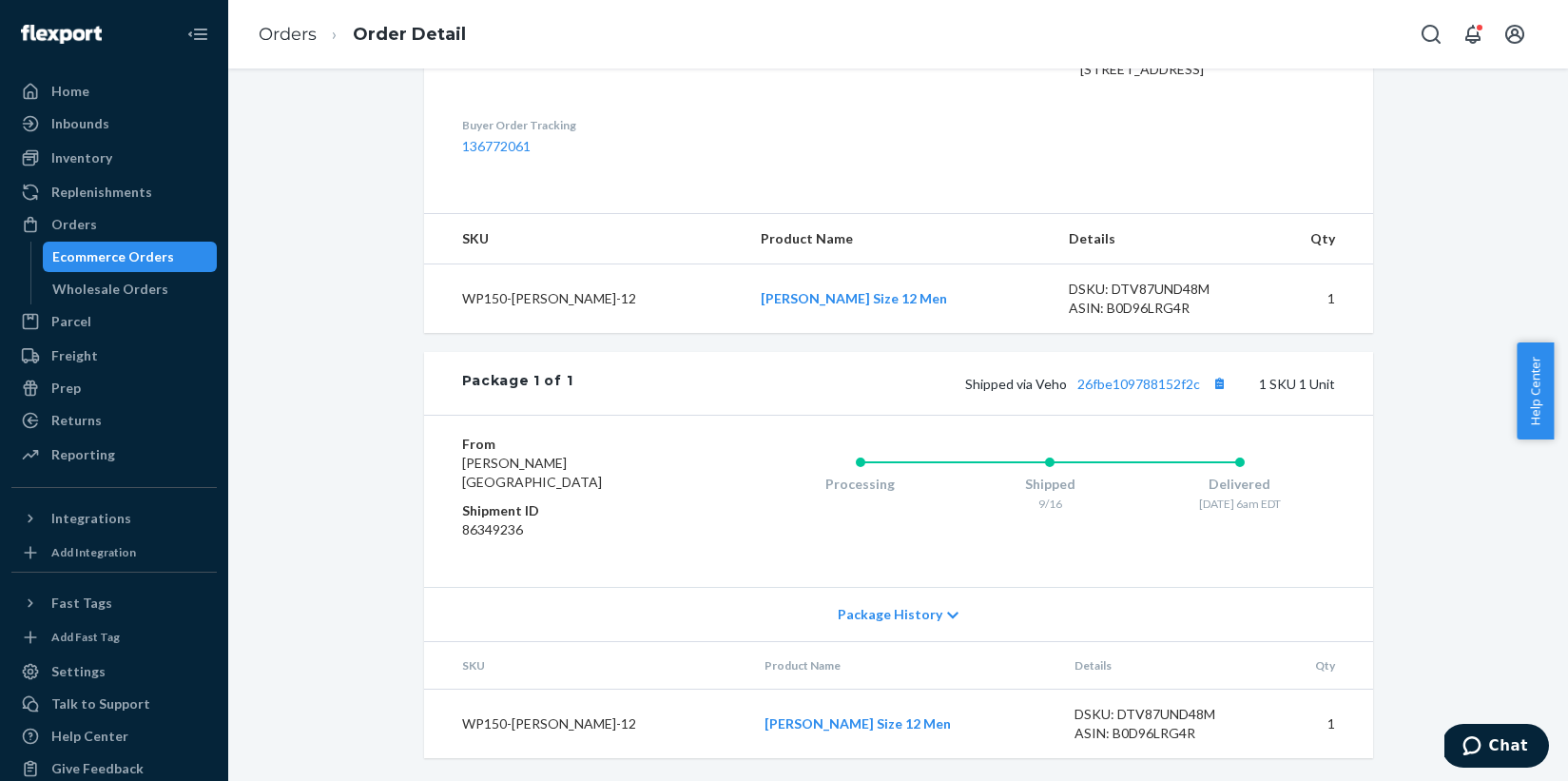
scroll to position [587, 0]
drag, startPoint x: 718, startPoint y: 726, endPoint x: 848, endPoint y: 721, distance: 130.1
click at [848, 721] on tr "WP150-[PERSON_NAME]-12 [PERSON_NAME] Size 12 Men DSKU: DTV87UND48M ASIN: B0D96L…" at bounding box center [899, 724] width 949 height 69
copy tr "[PERSON_NAME] Size 12"
click at [66, 418] on div "Returns" at bounding box center [76, 420] width 51 height 19
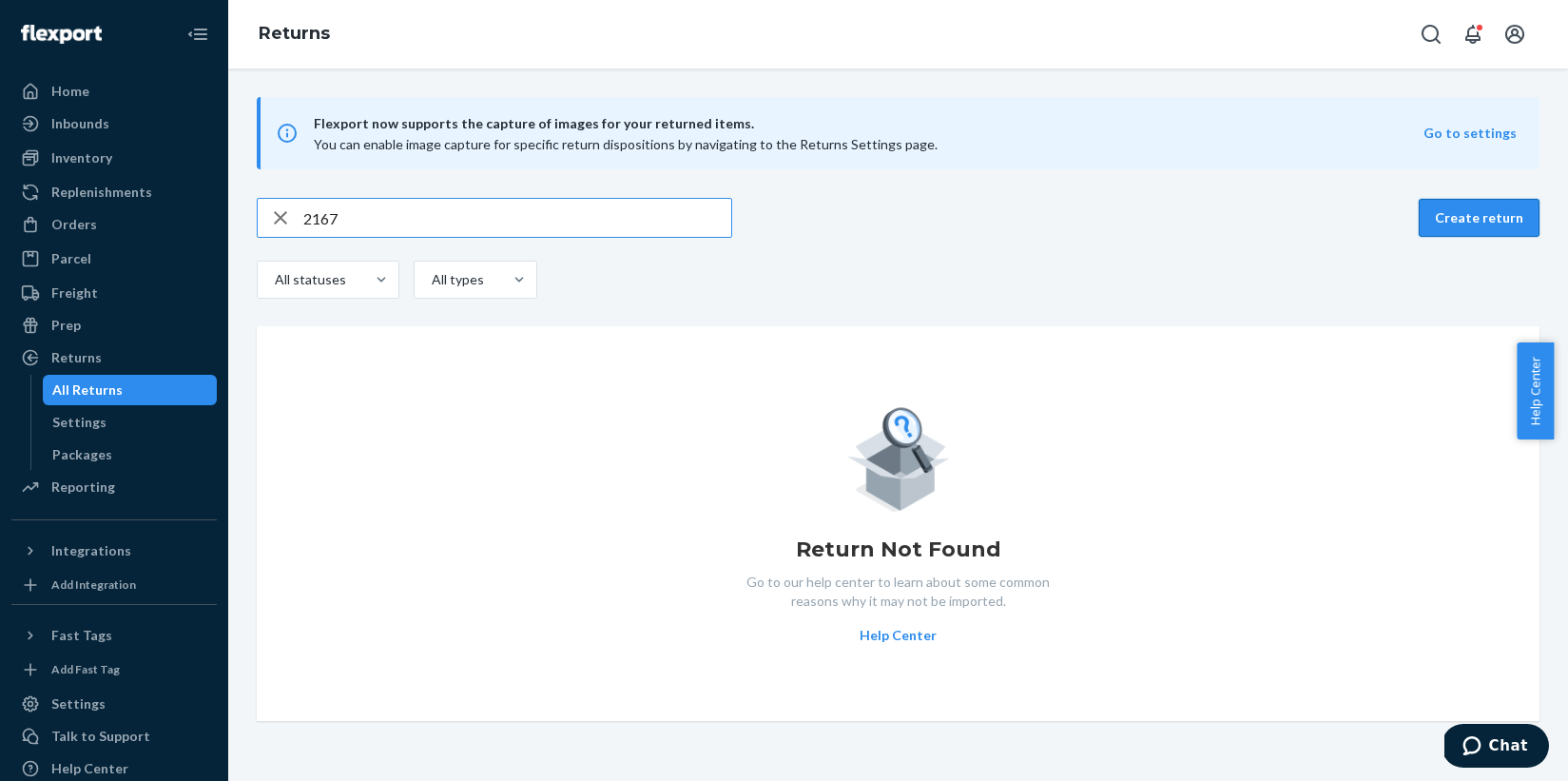
click at [1467, 213] on button "Create return" at bounding box center [1479, 217] width 121 height 38
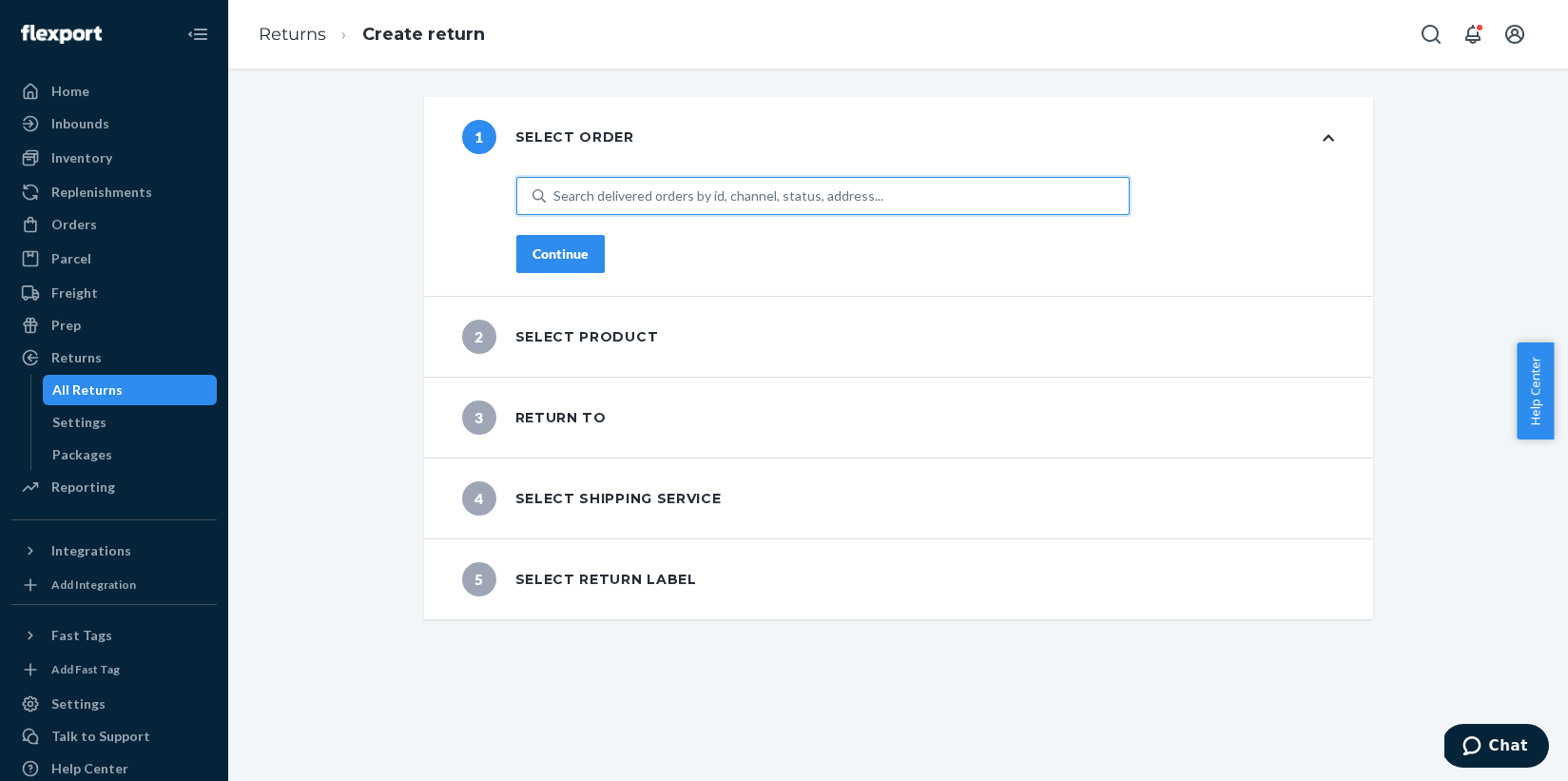
click at [614, 185] on div "Search delivered orders by id, channel, status, address..." at bounding box center [837, 195] width 583 height 35
click at [555, 187] on input "0 results available. Use Up and Down to choose options, press Enter to select t…" at bounding box center [554, 195] width 2 height 19
paste input "2167"
type input "2167"
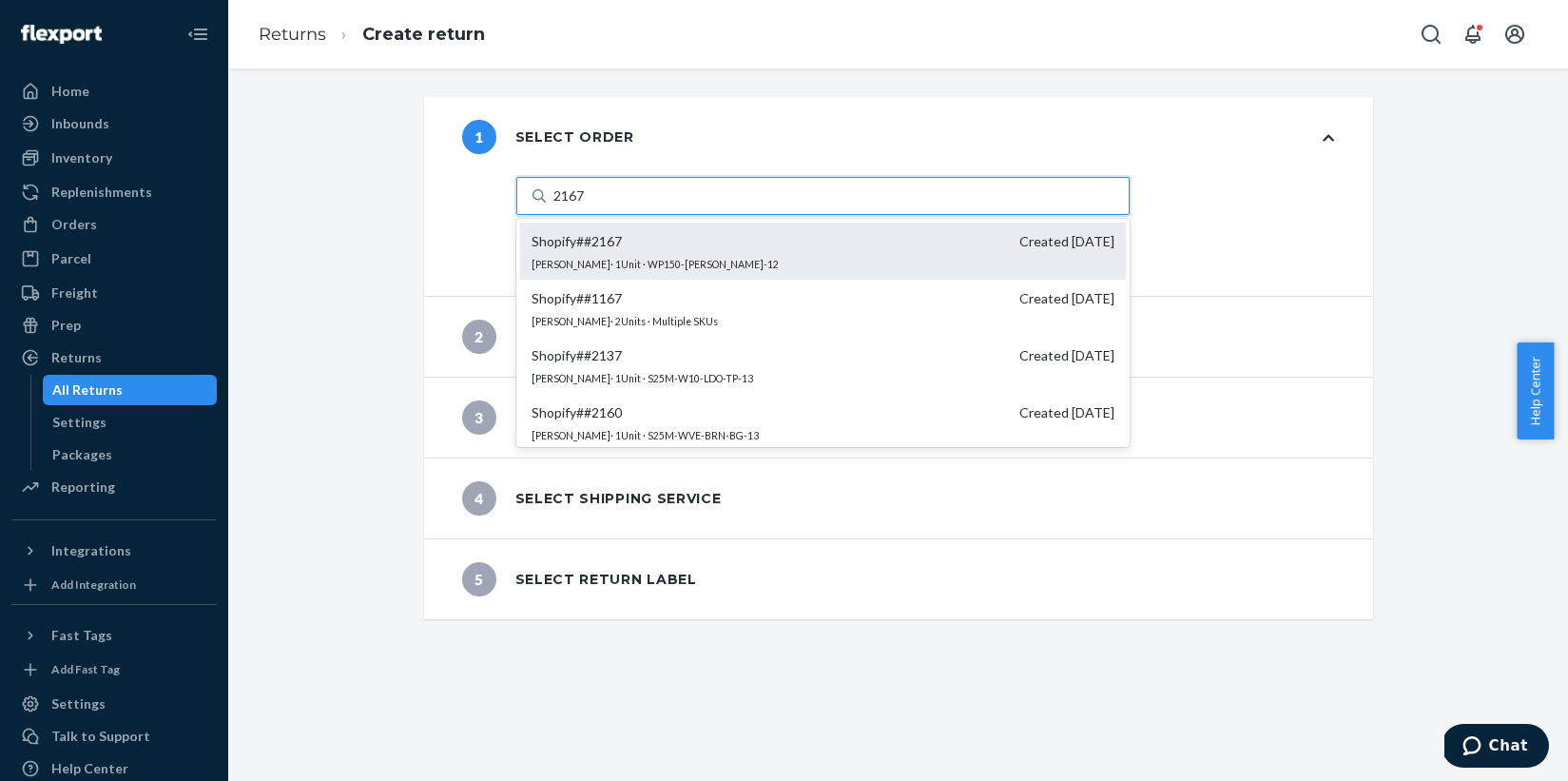
click at [591, 241] on span "Shopify # #2167" at bounding box center [576, 241] width 90 height 19
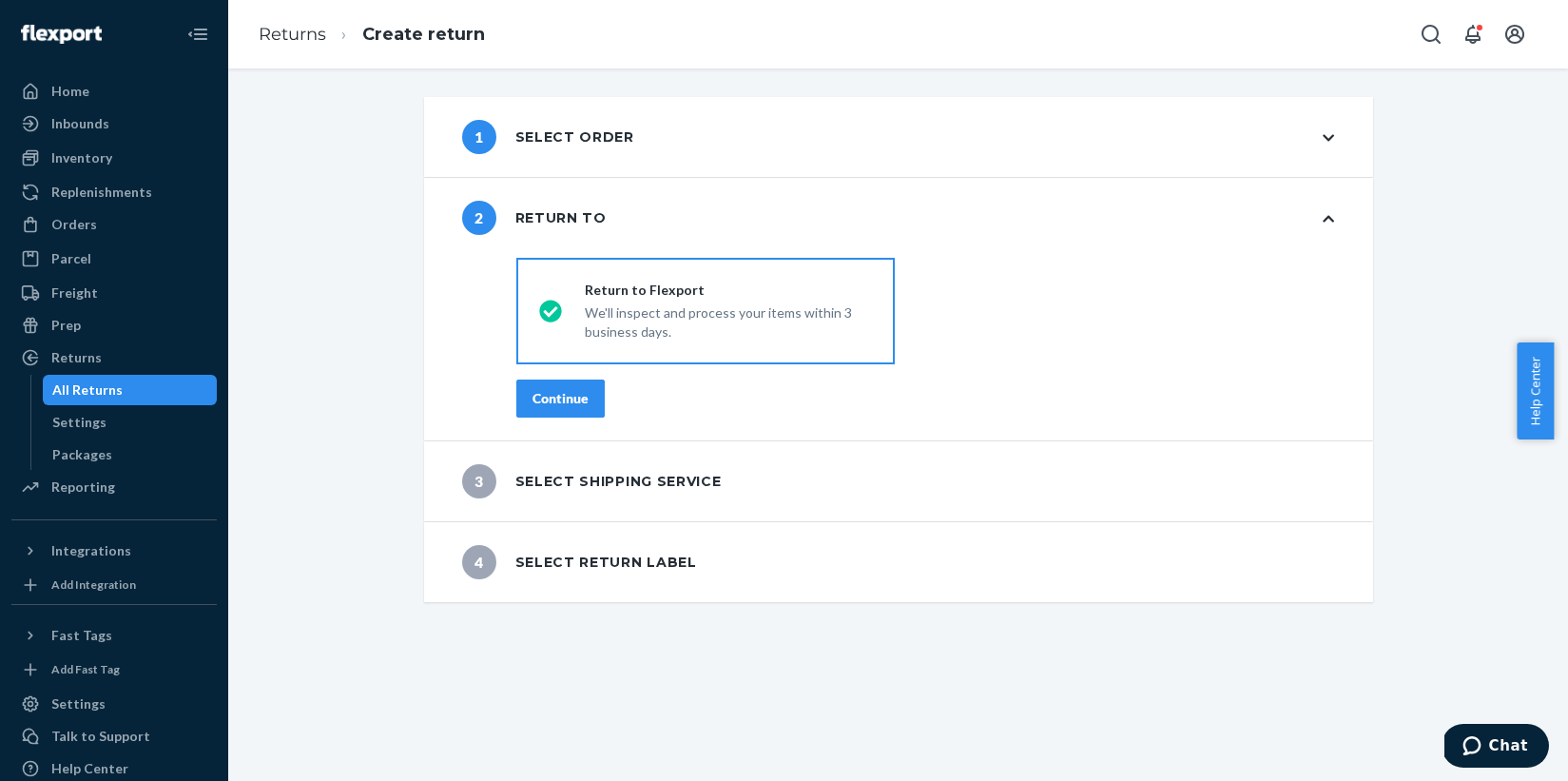
click at [578, 401] on div "Continue" at bounding box center [560, 398] width 57 height 19
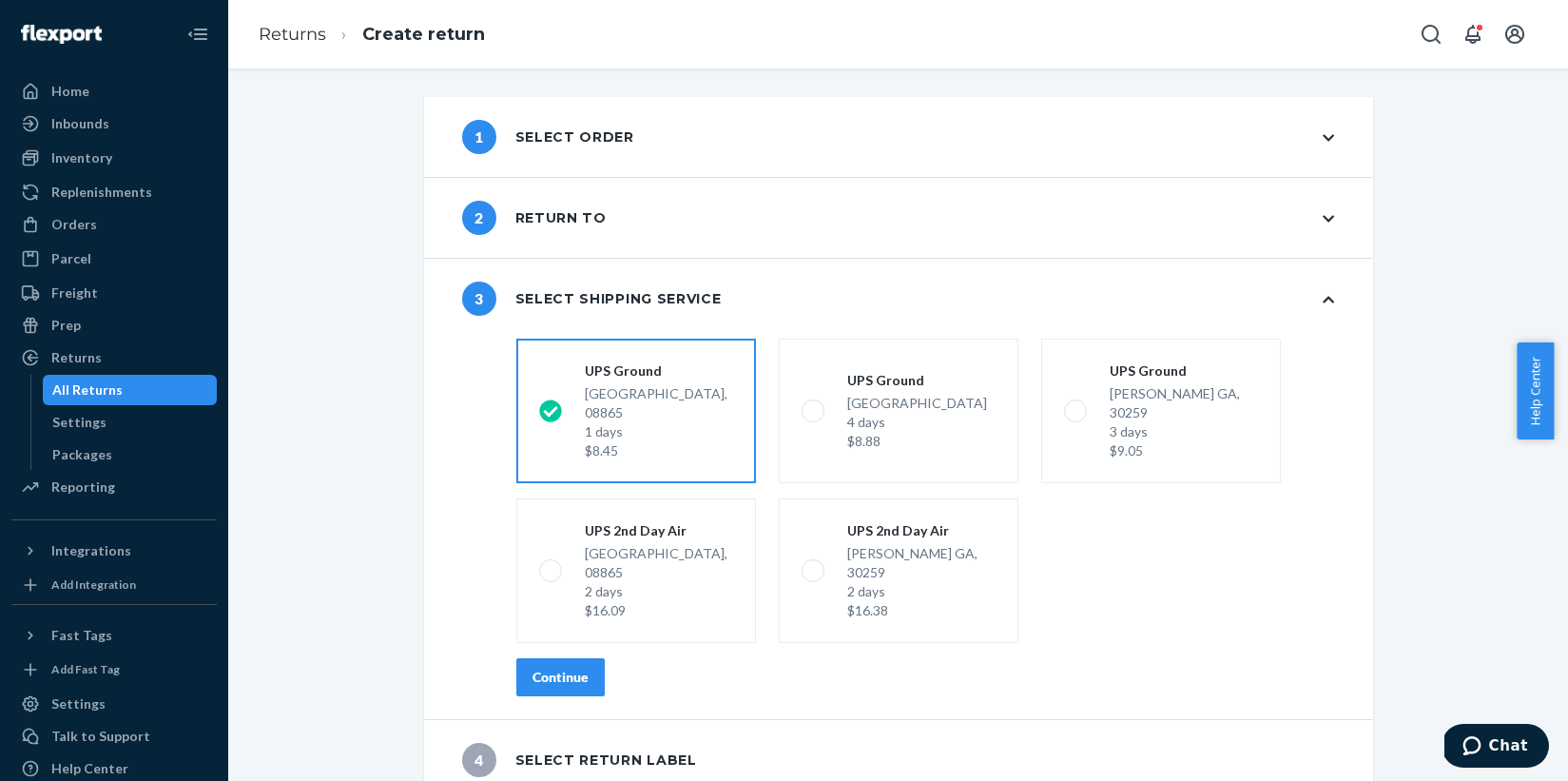
click at [576, 668] on div "Continue" at bounding box center [560, 677] width 57 height 19
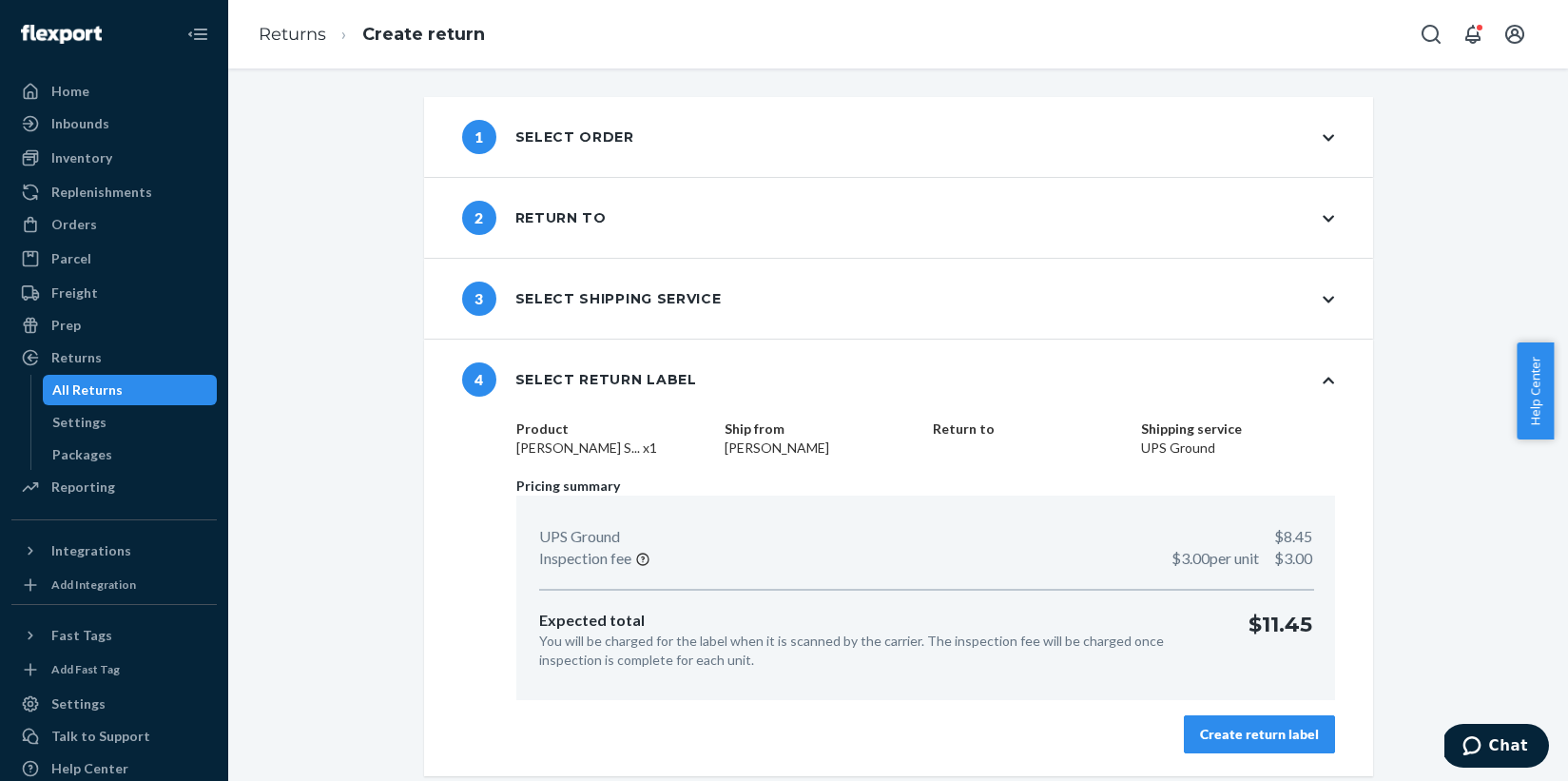
click at [1207, 739] on div "Create return label" at bounding box center [1260, 734] width 119 height 19
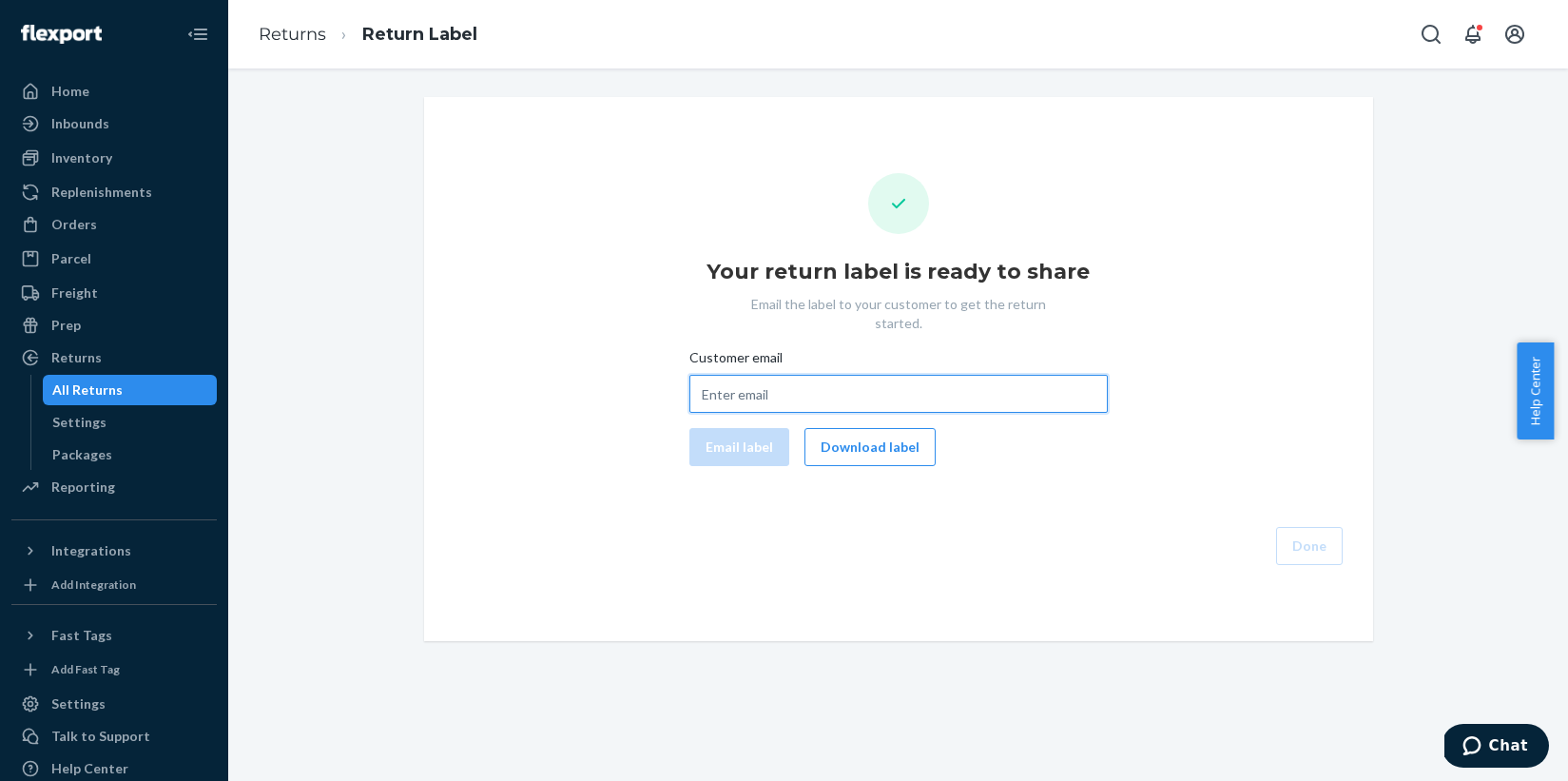
click at [797, 375] on input "Customer email" at bounding box center [899, 394] width 419 height 38
paste input "[EMAIL_ADDRESS][DOMAIN_NAME]"
type input "[EMAIL_ADDRESS][DOMAIN_NAME]"
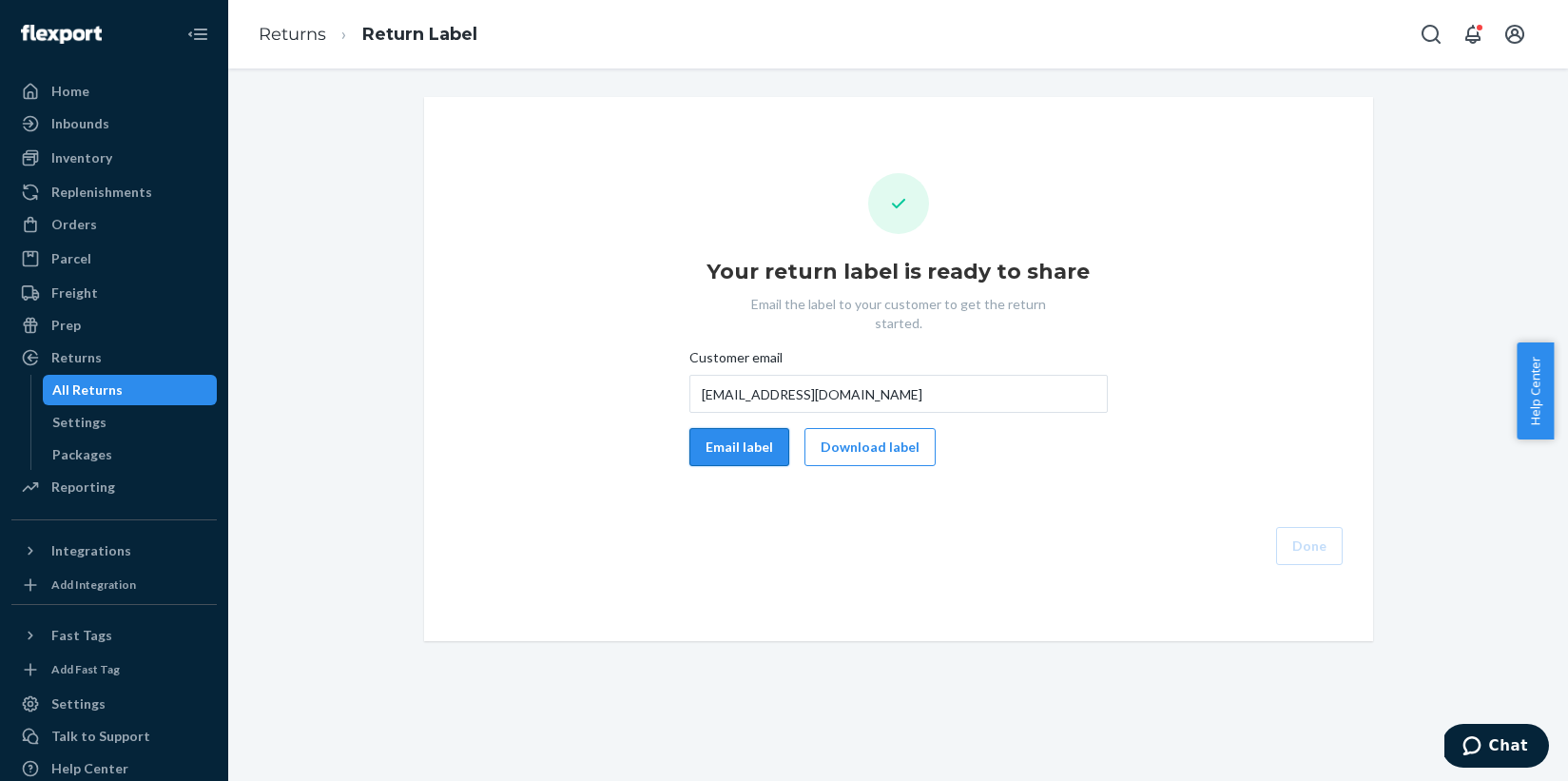
click at [702, 434] on button "Email label" at bounding box center [739, 447] width 100 height 38
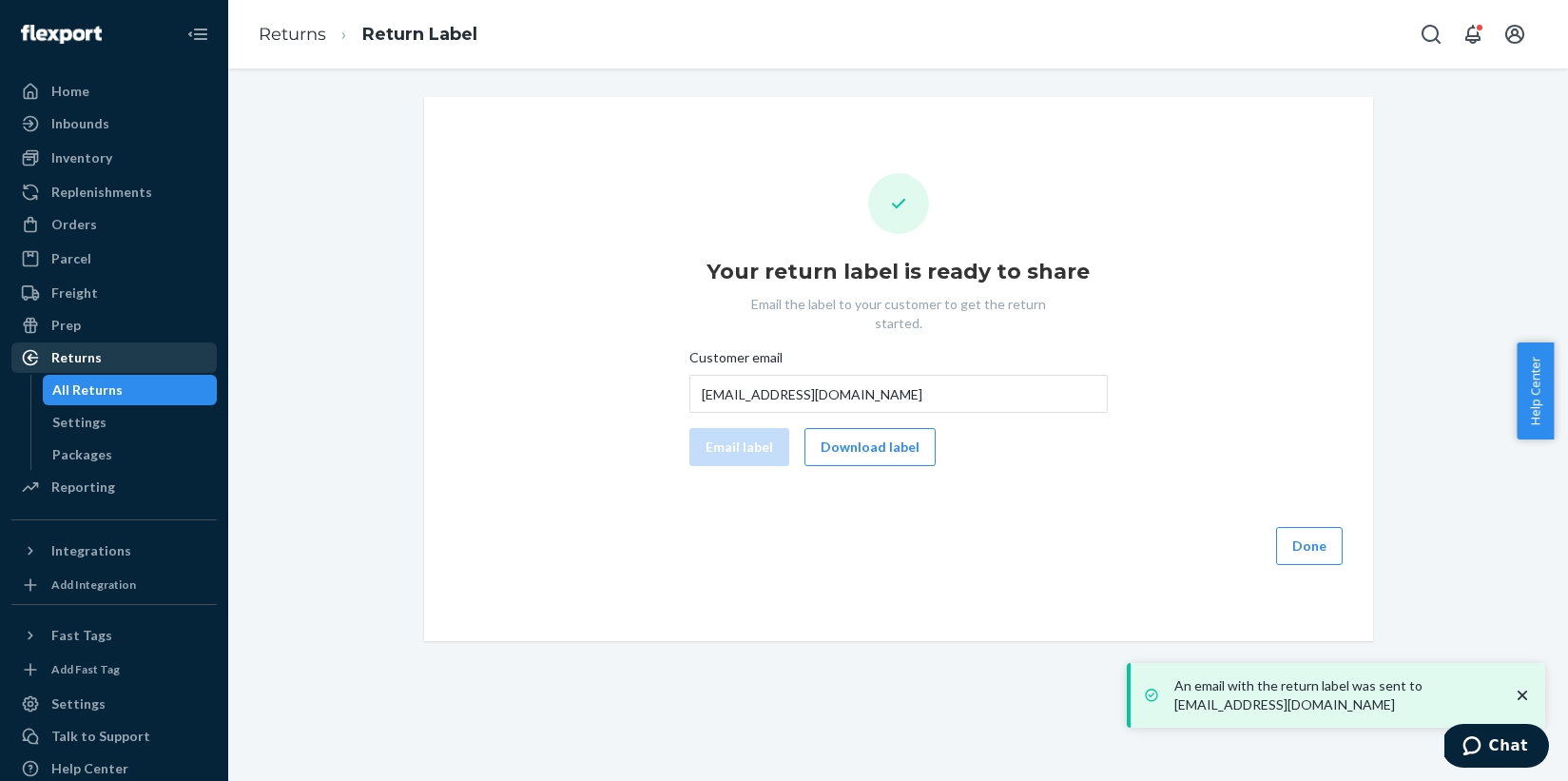
click at [110, 356] on div "Returns" at bounding box center [113, 357] width 201 height 27
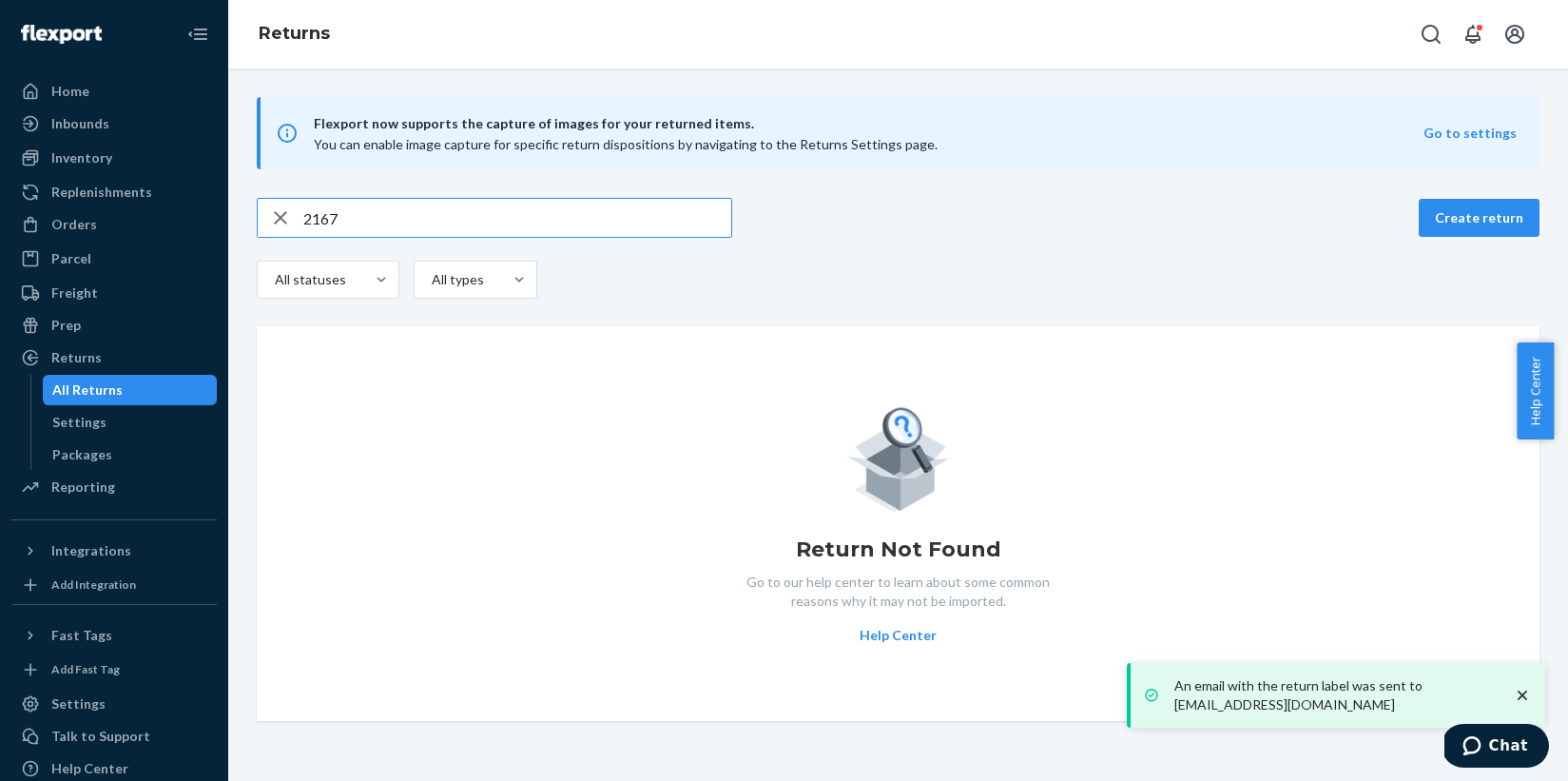
type input "216"
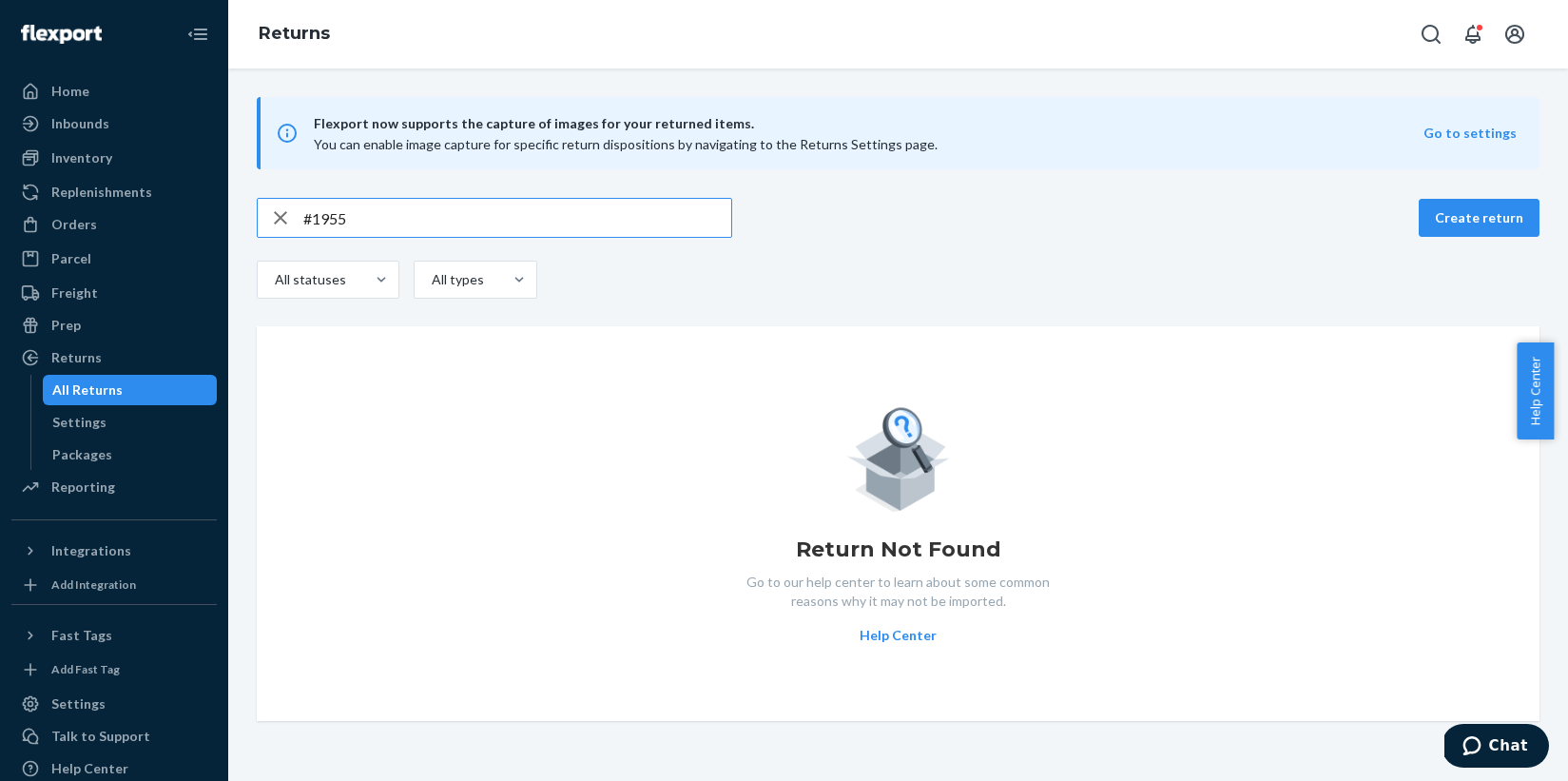
type input "#1955"
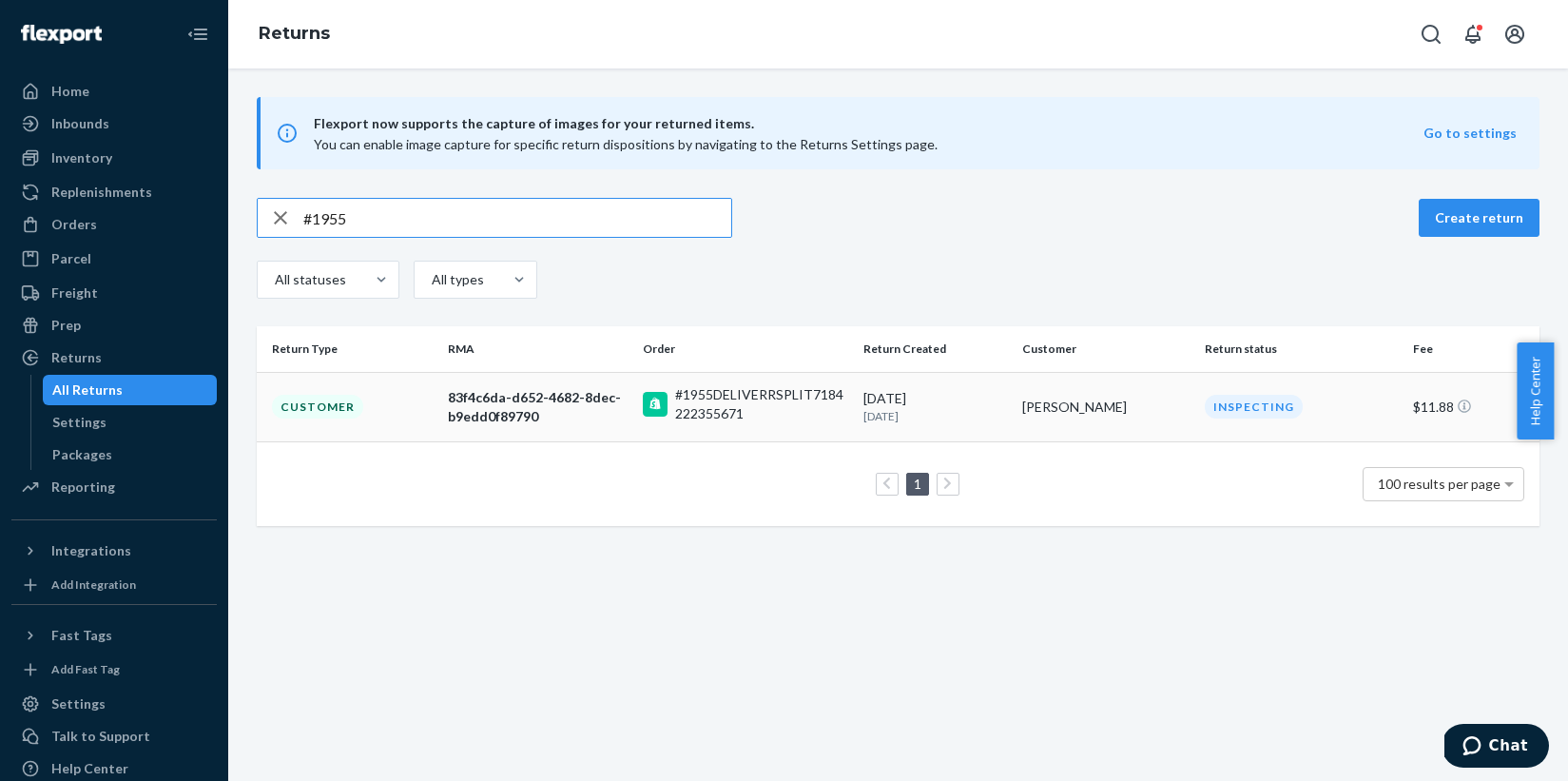
click at [468, 406] on div "83f4c6da-d652-4682-8dec-b9edd0f89790" at bounding box center [539, 407] width 181 height 38
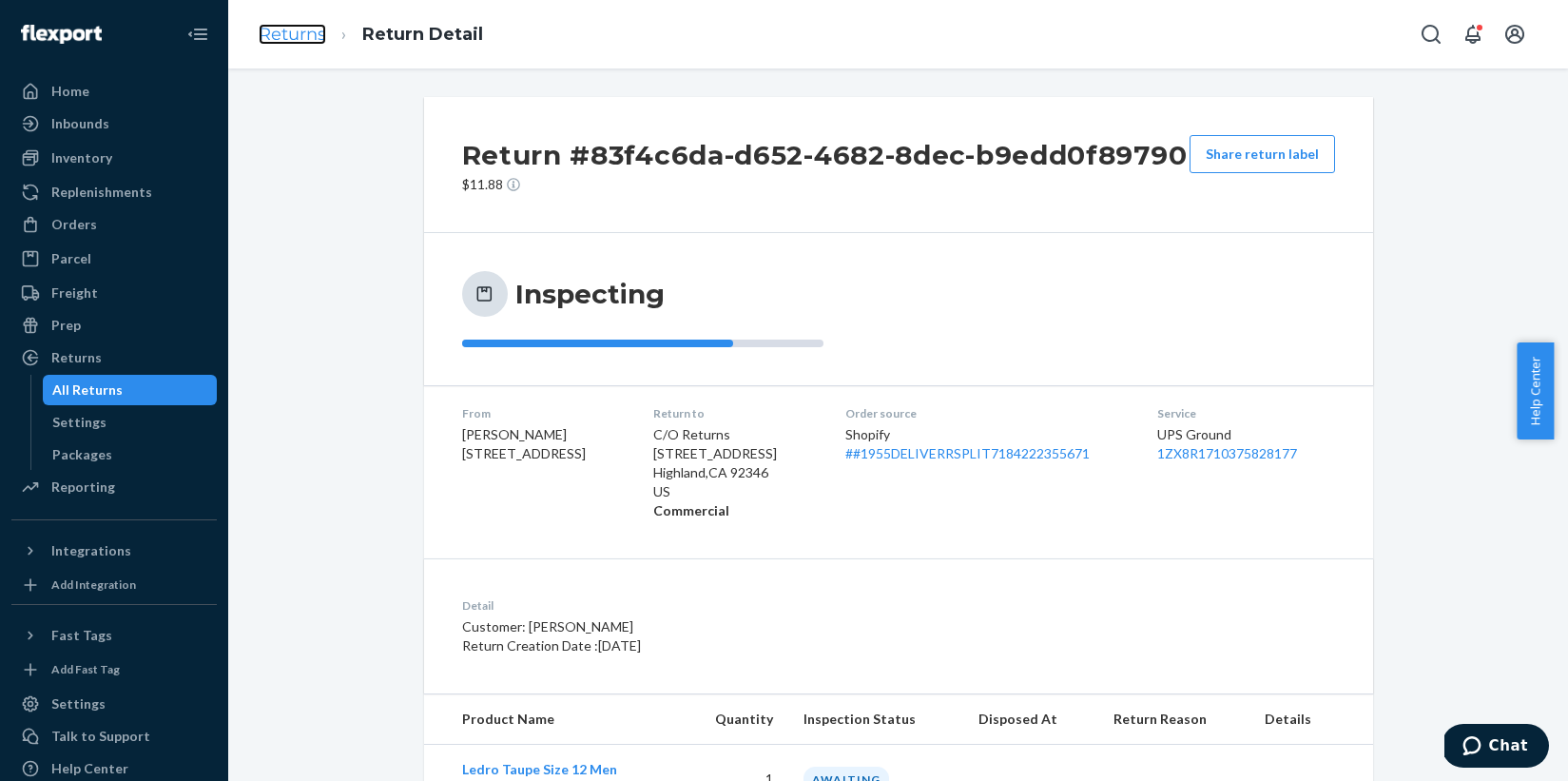
click at [302, 37] on link "Returns" at bounding box center [293, 34] width 67 height 21
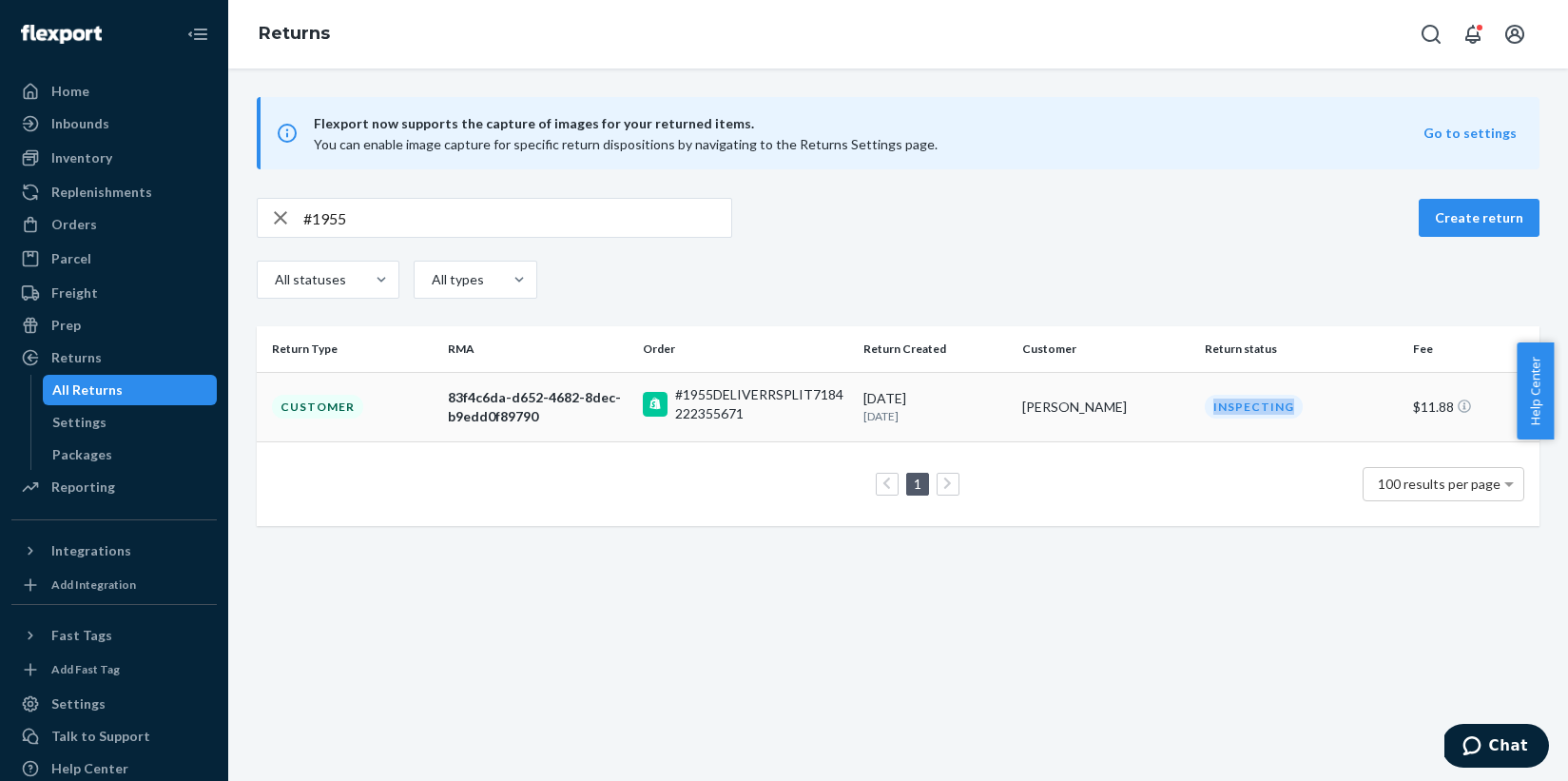
drag, startPoint x: 1300, startPoint y: 404, endPoint x: 1199, endPoint y: 405, distance: 101.0
click at [1201, 405] on div "Inspecting" at bounding box center [1300, 407] width 199 height 24
